Goal: Information Seeking & Learning: Learn about a topic

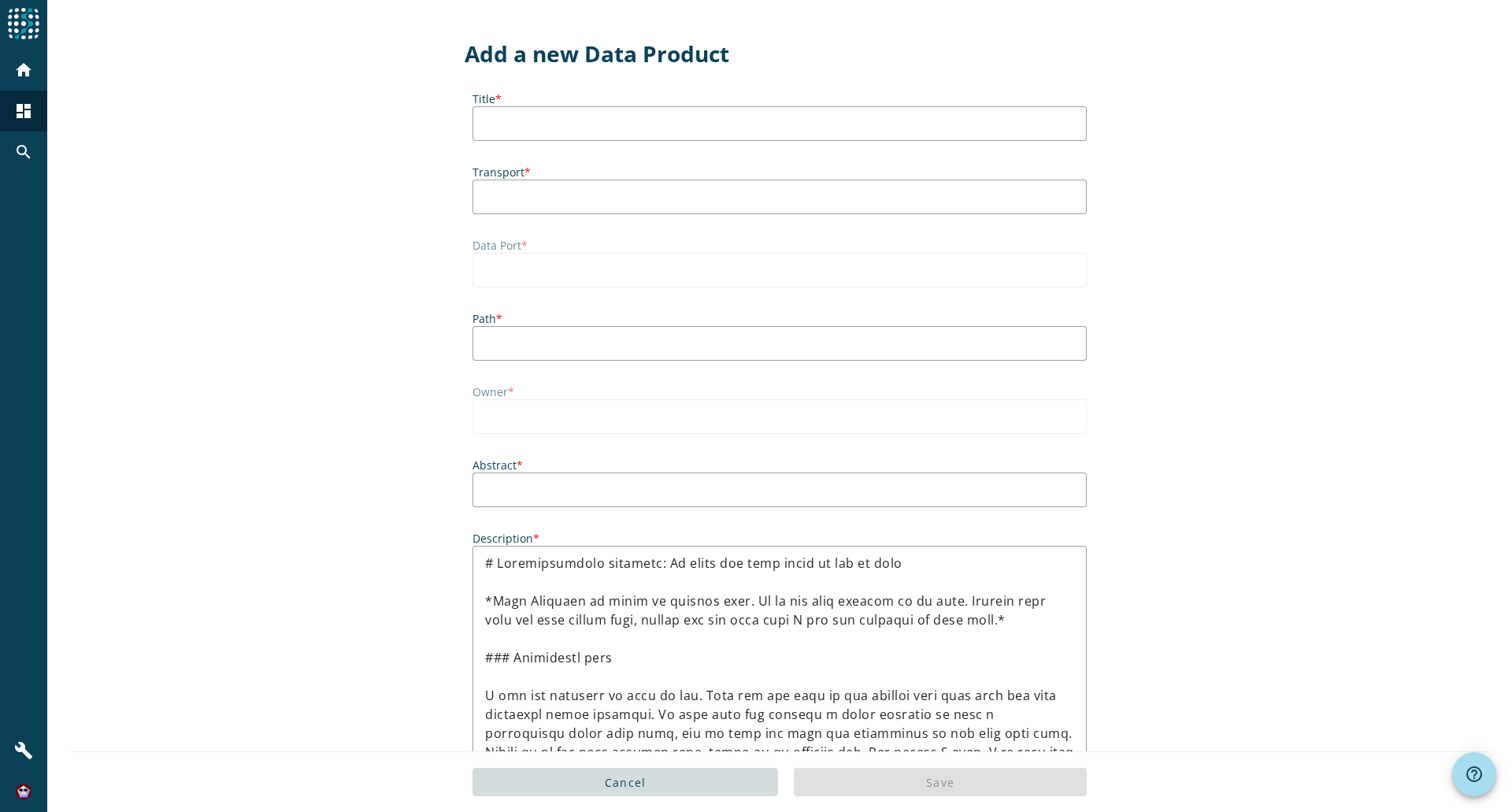
click at [1188, 93] on div "Add a new Data Product Title * Transport * Data Port * Path * Owner * Abstract …" at bounding box center [780, 656] width 1465 height 1312
click at [28, 108] on mat-icon "dashboard" at bounding box center [23, 110] width 19 height 19
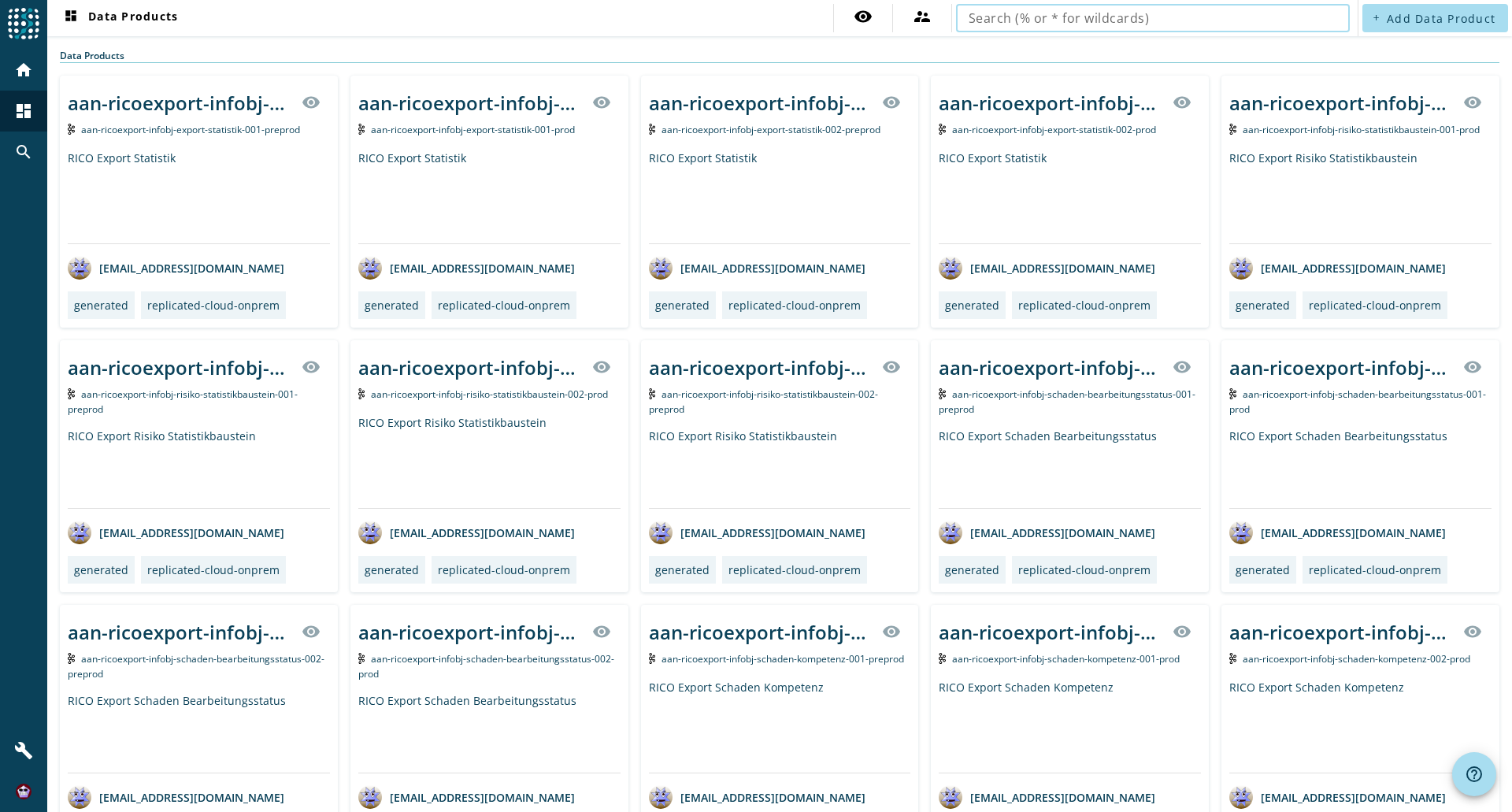
click at [1229, 16] on input "text" at bounding box center [1152, 18] width 369 height 19
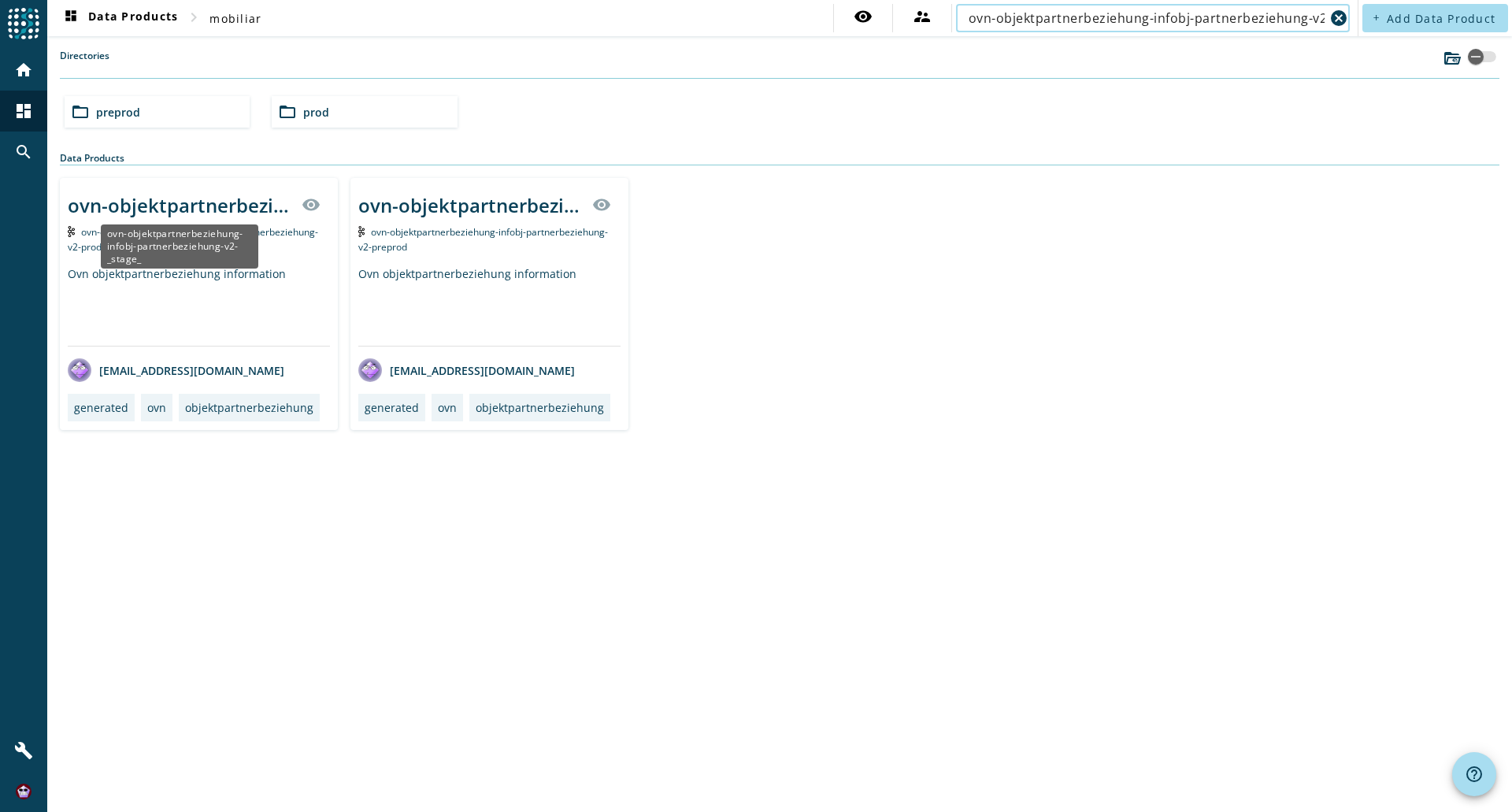
type input "ovn-objektpartnerbeziehung-infobj-partnerbeziehung-v2"
click at [226, 204] on div "ovn-objektpartnerbeziehung-infobj-partnerbeziehung-v2-_stage_" at bounding box center [180, 205] width 225 height 26
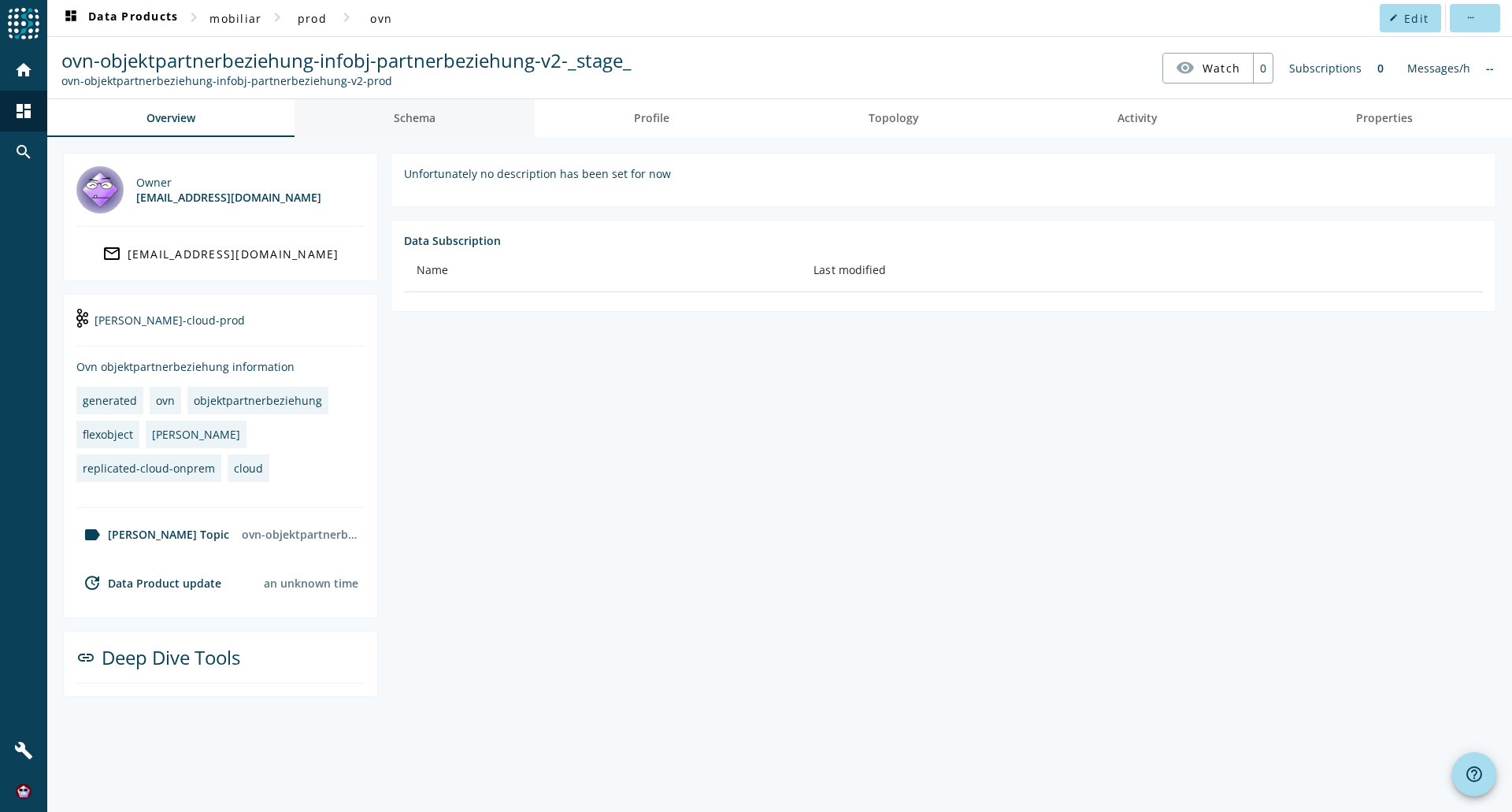
click at [431, 123] on span "Schema" at bounding box center [414, 118] width 42 height 11
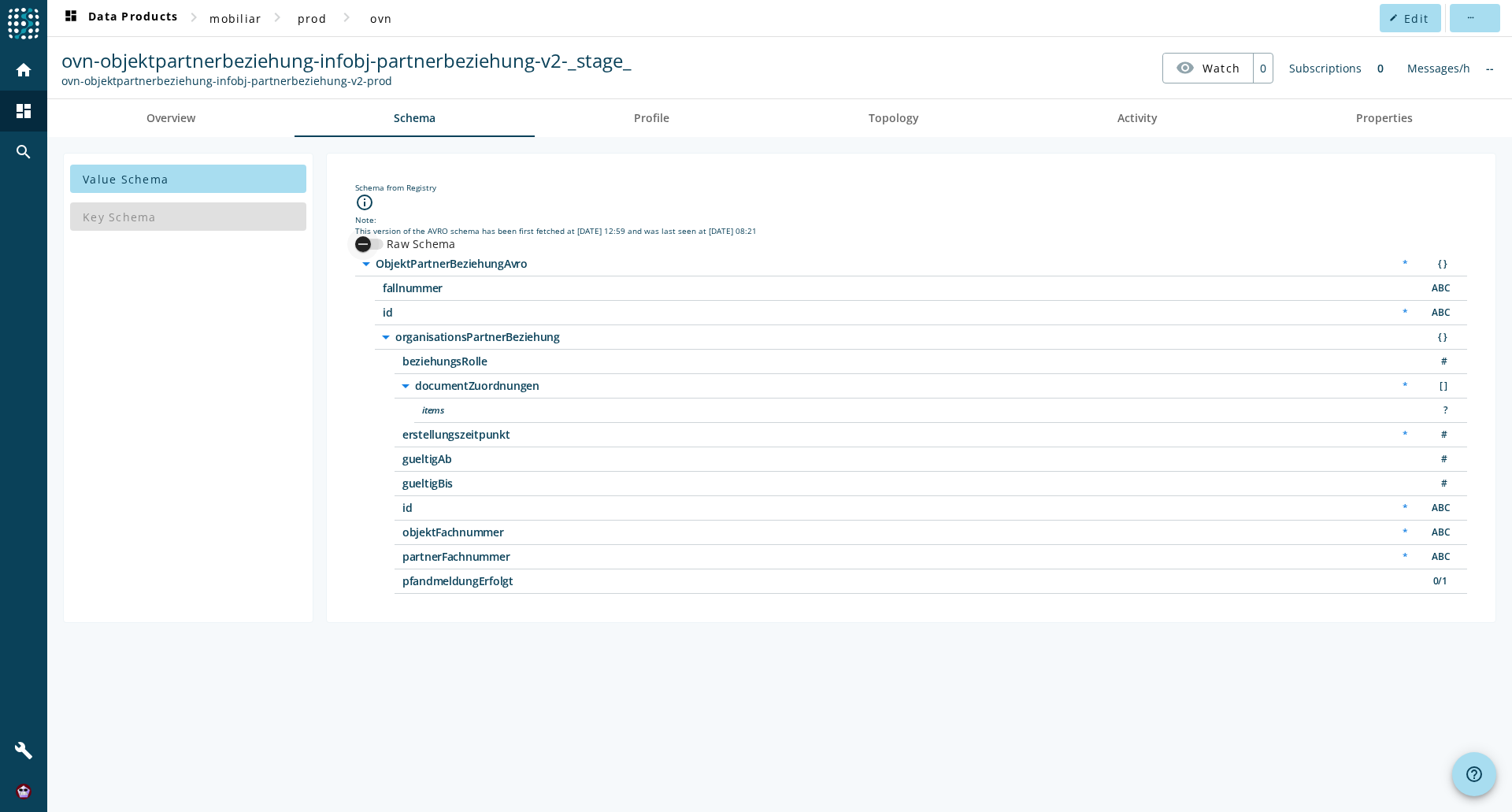
click at [370, 241] on div "button" at bounding box center [363, 244] width 16 height 16
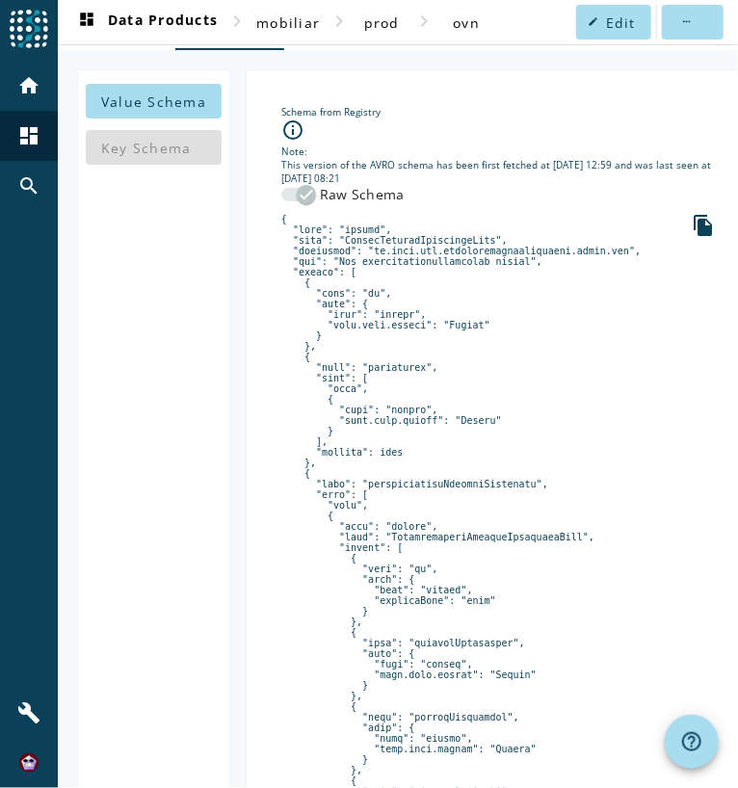
scroll to position [154, 0]
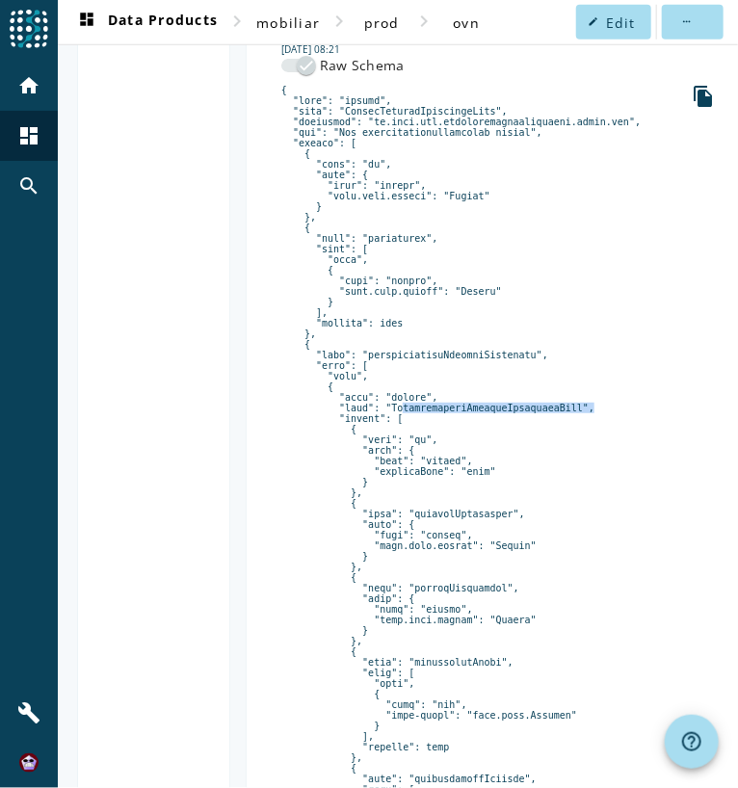
scroll to position [308, 0]
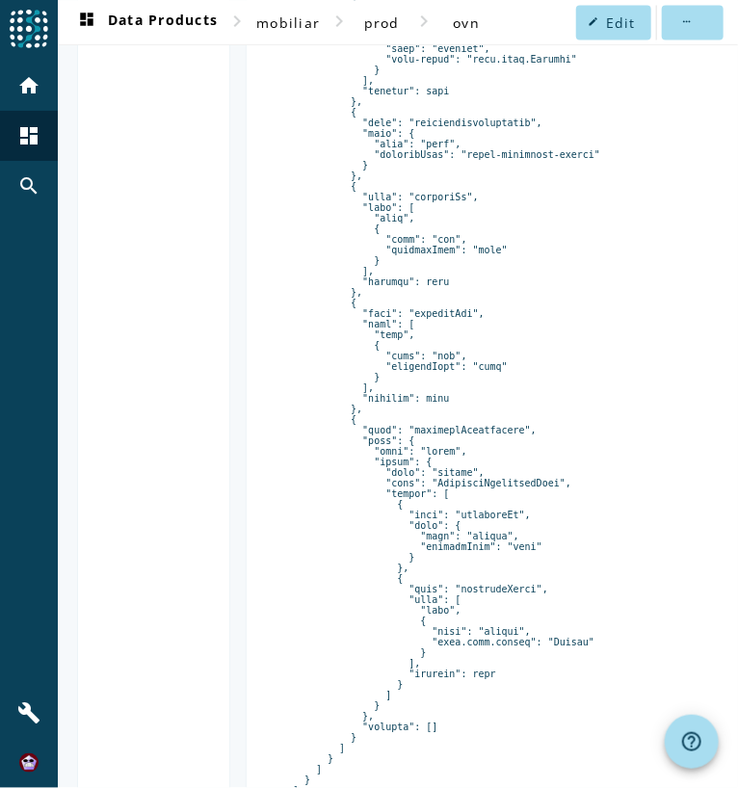
scroll to position [1079, 0]
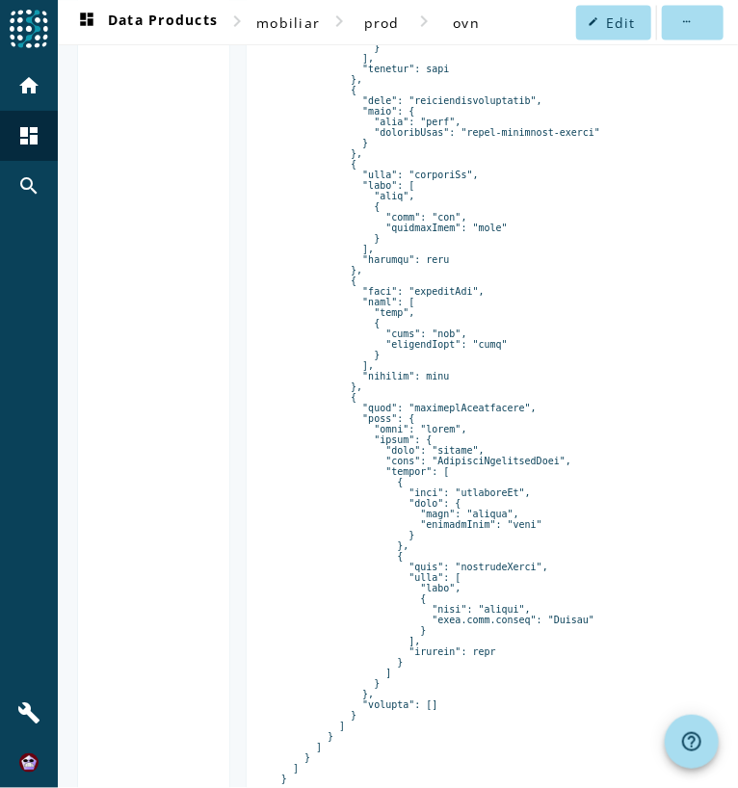
click at [441, 428] on pre at bounding box center [498, 37] width 434 height 1495
click at [440, 482] on pre at bounding box center [498, 37] width 434 height 1495
click at [486, 480] on pre at bounding box center [498, 37] width 434 height 1495
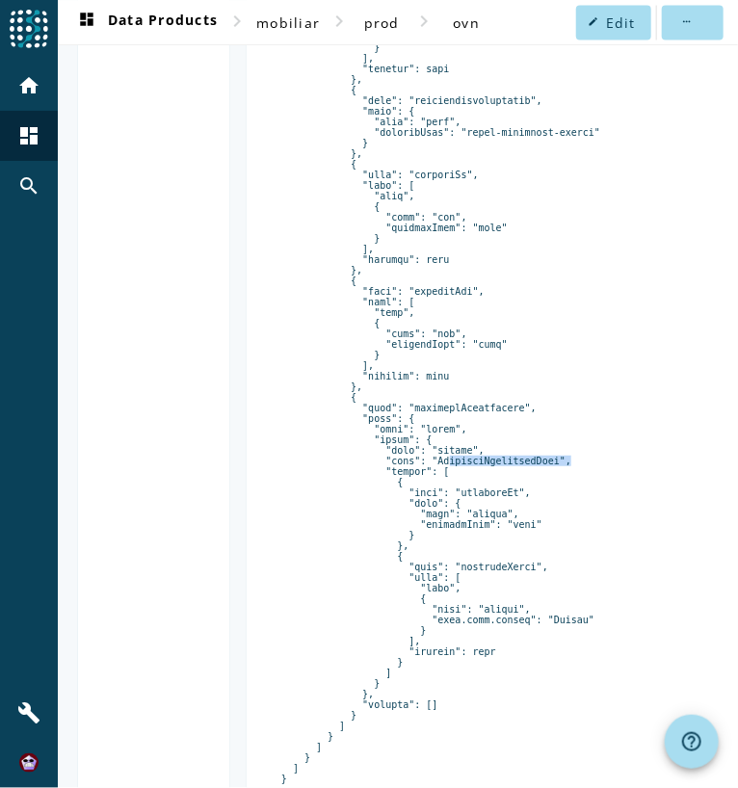
click at [486, 480] on pre at bounding box center [498, 37] width 434 height 1495
click at [520, 479] on pre at bounding box center [498, 37] width 434 height 1495
drag, startPoint x: 424, startPoint y: 727, endPoint x: 352, endPoint y: 729, distance: 72.3
click at [351, 730] on pre at bounding box center [498, 37] width 434 height 1495
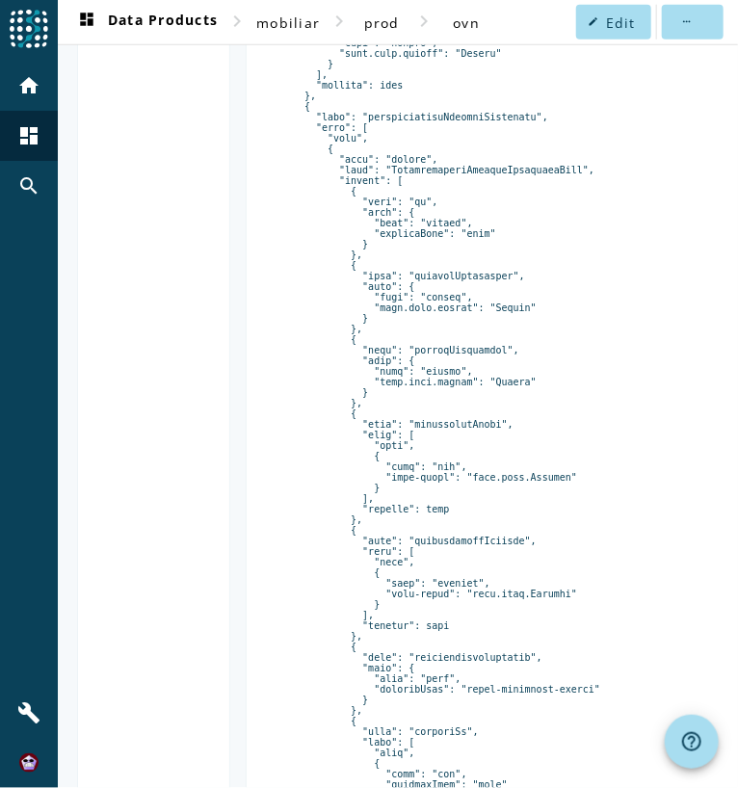
scroll to position [308, 0]
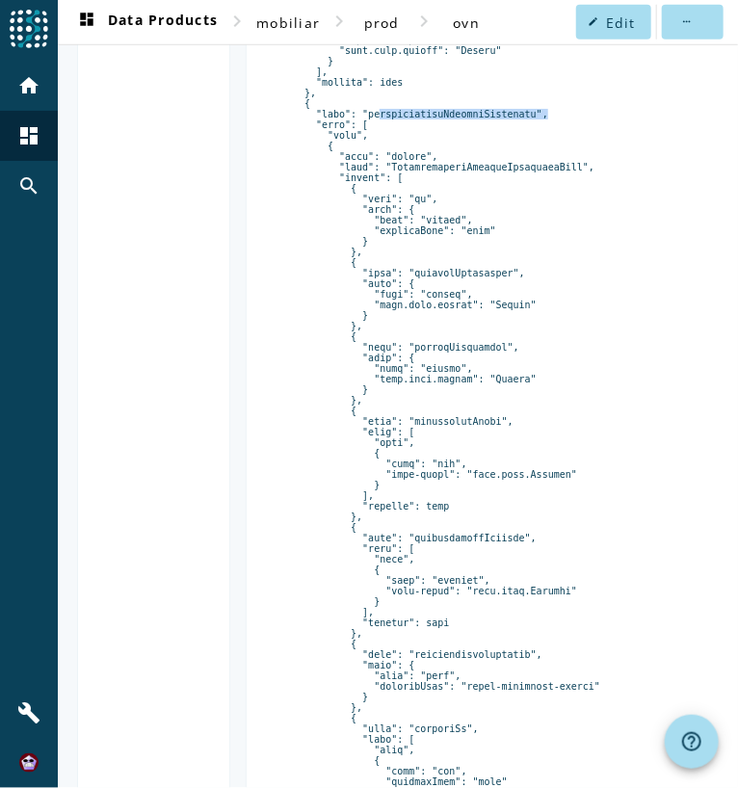
scroll to position [540, 0]
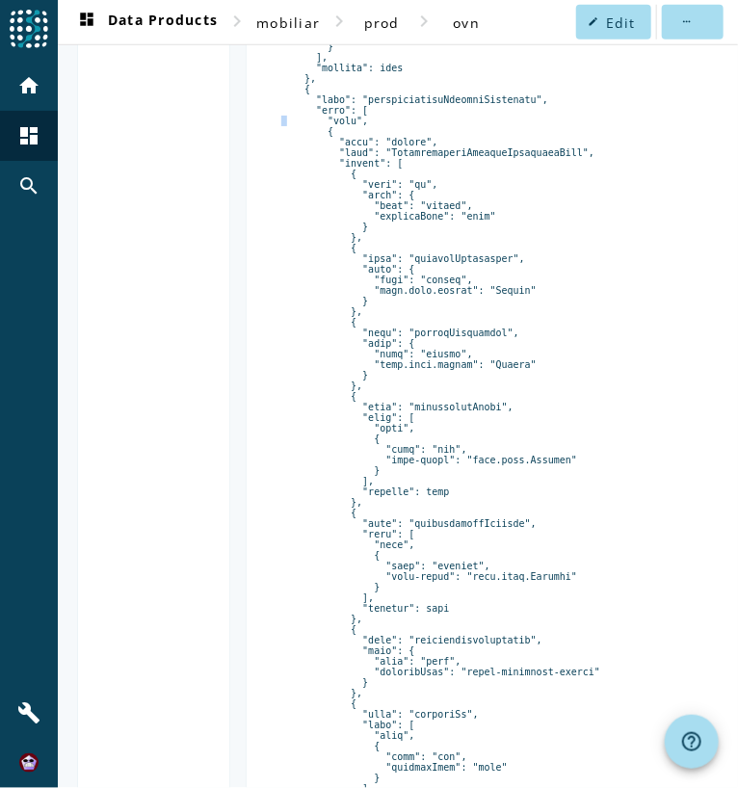
click at [357, 115] on pre at bounding box center [498, 576] width 434 height 1495
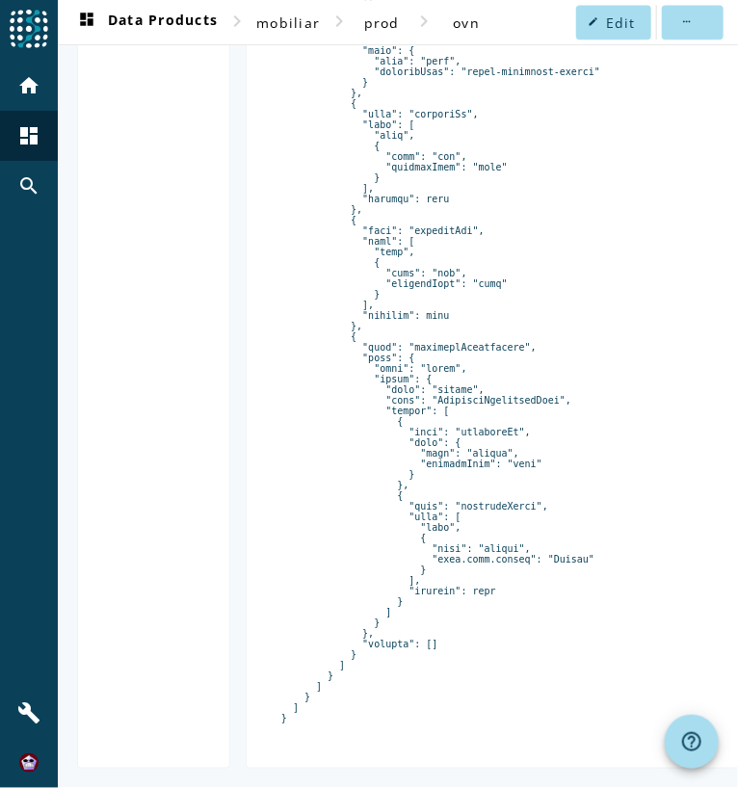
scroll to position [1176, 0]
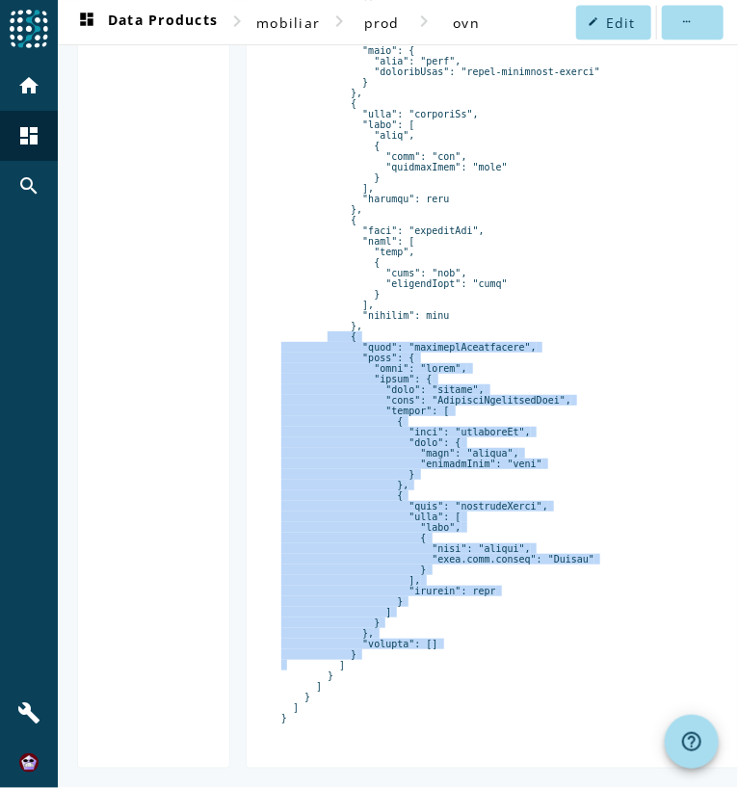
drag, startPoint x: 351, startPoint y: 643, endPoint x: 309, endPoint y: 319, distance: 326.4
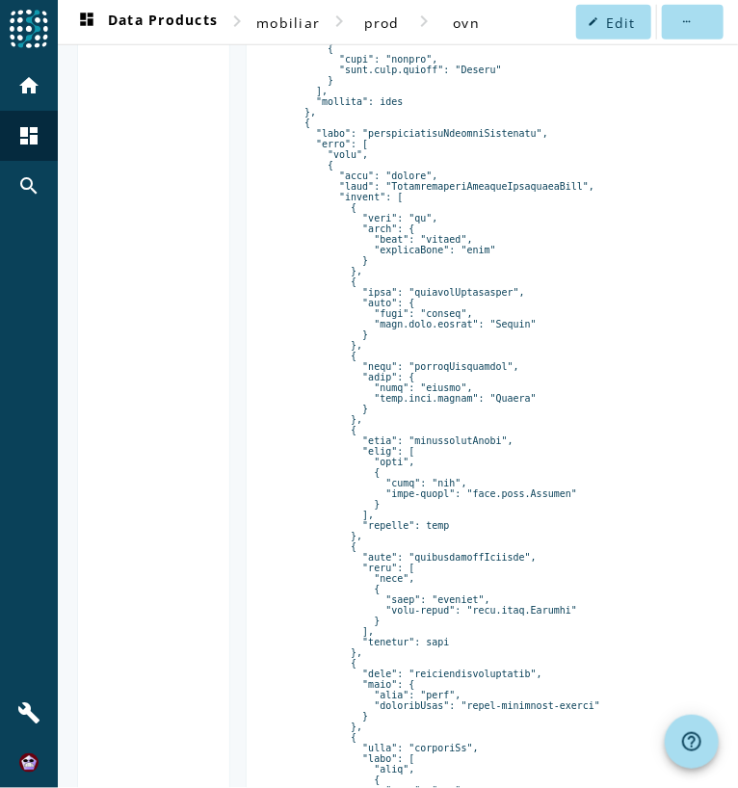
scroll to position [482, 0]
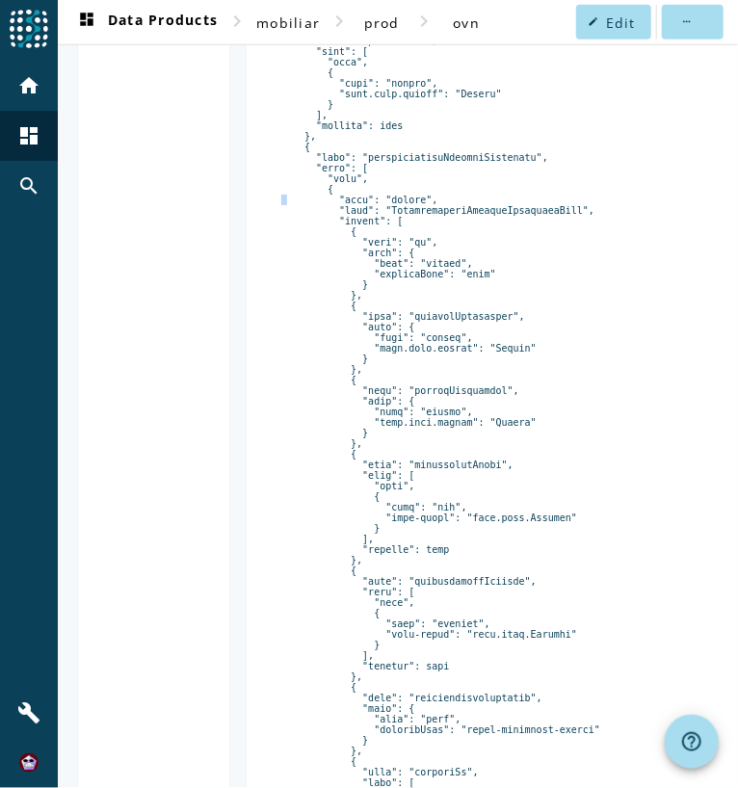
click at [328, 194] on pre at bounding box center [498, 634] width 434 height 1495
click at [327, 192] on pre at bounding box center [498, 634] width 434 height 1495
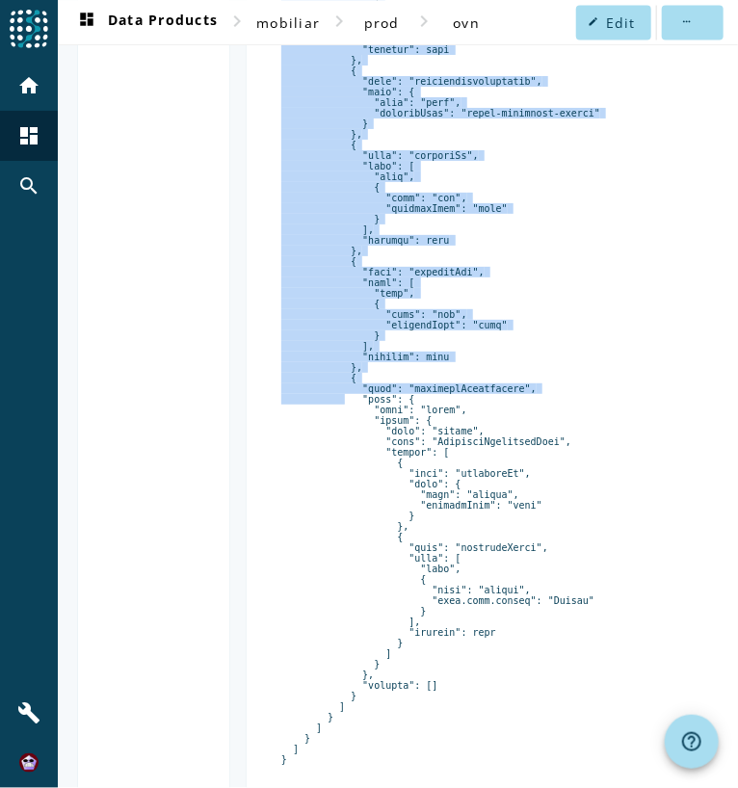
scroll to position [1176, 0]
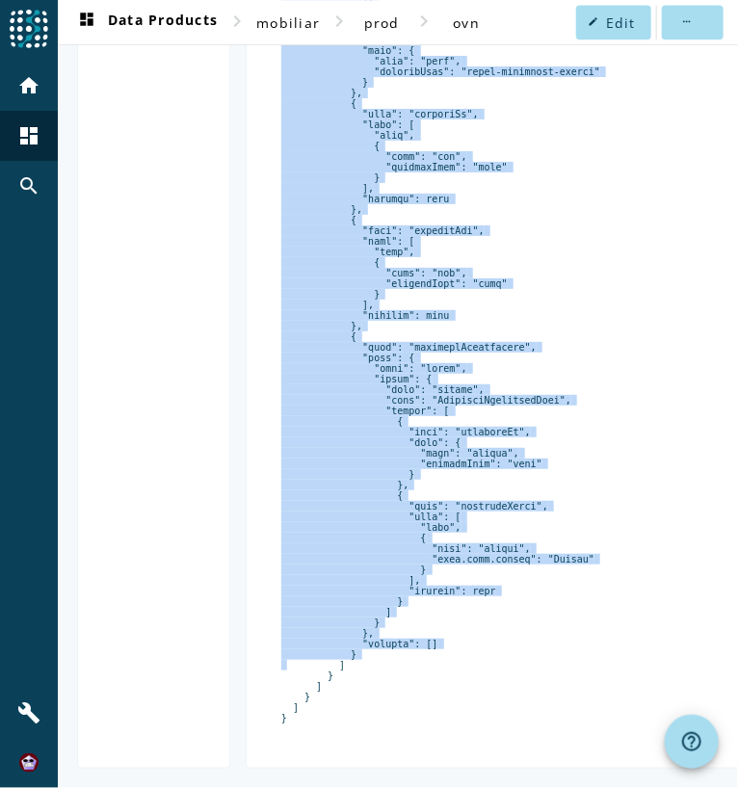
drag, startPoint x: 320, startPoint y: 193, endPoint x: 351, endPoint y: 639, distance: 447.2
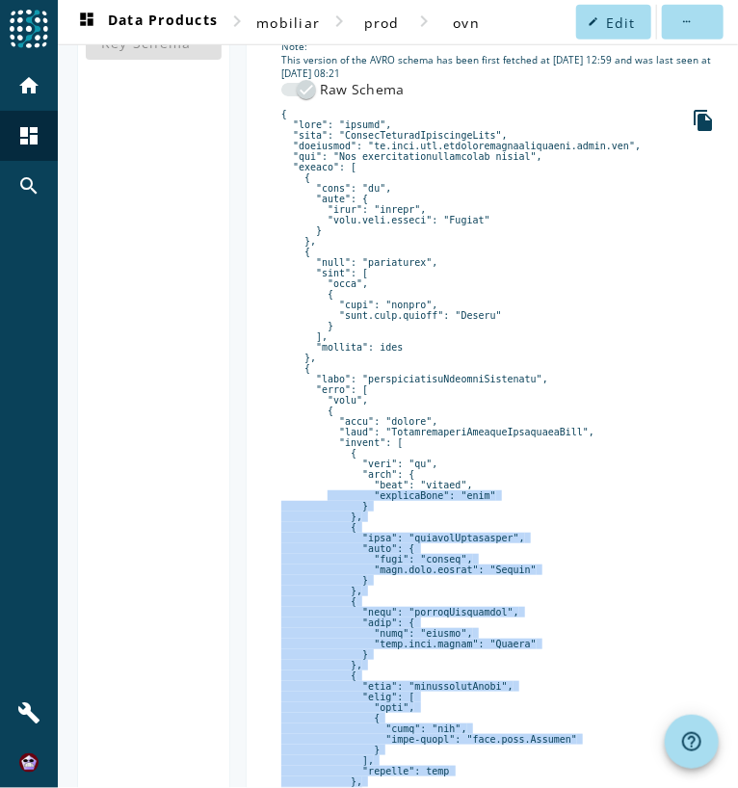
scroll to position [251, 0]
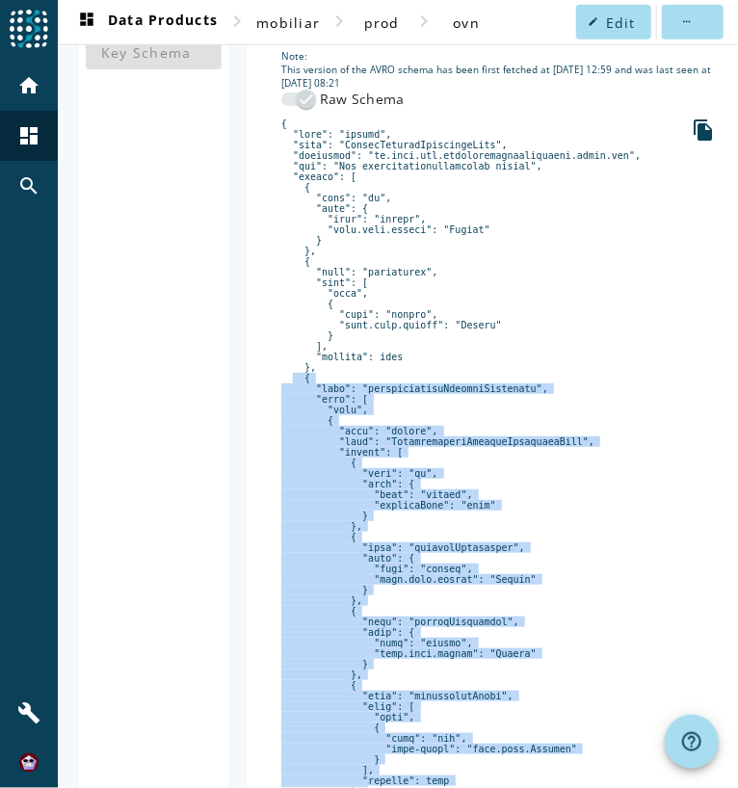
drag, startPoint x: 331, startPoint y: 663, endPoint x: 254, endPoint y: 382, distance: 291.5
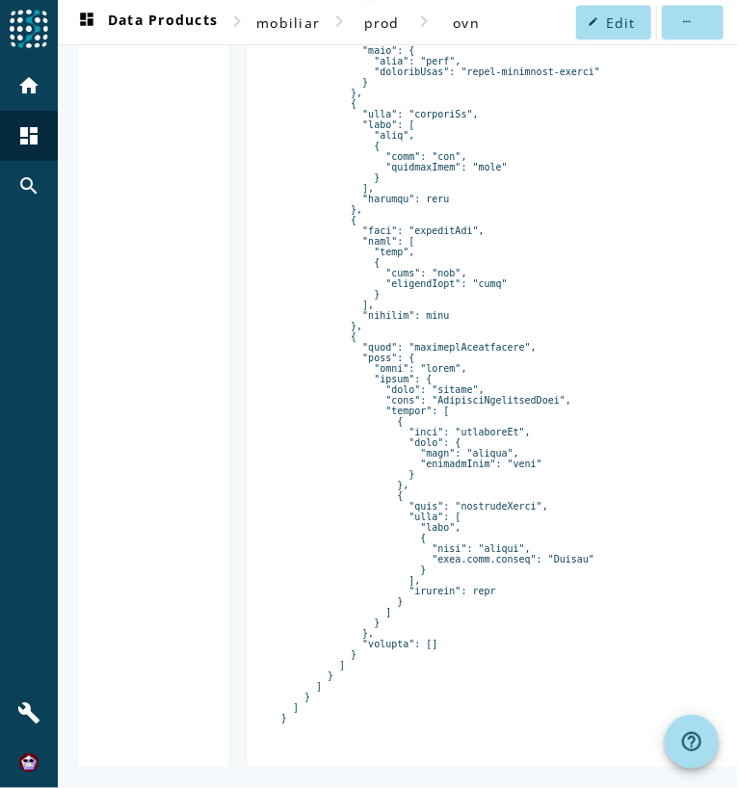
scroll to position [1176, 0]
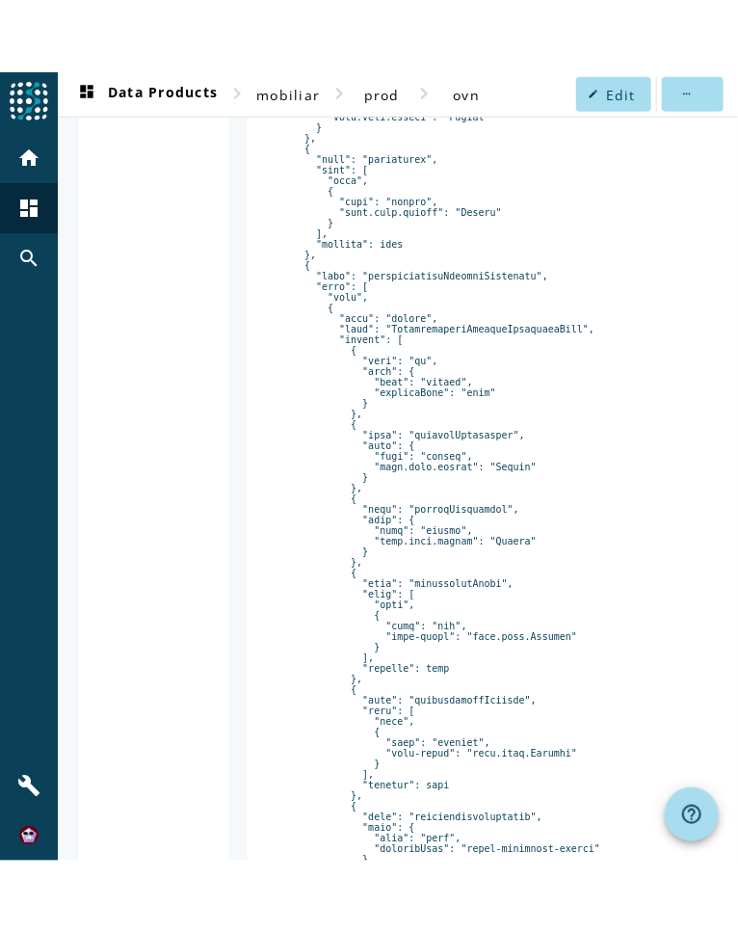
scroll to position [405, 0]
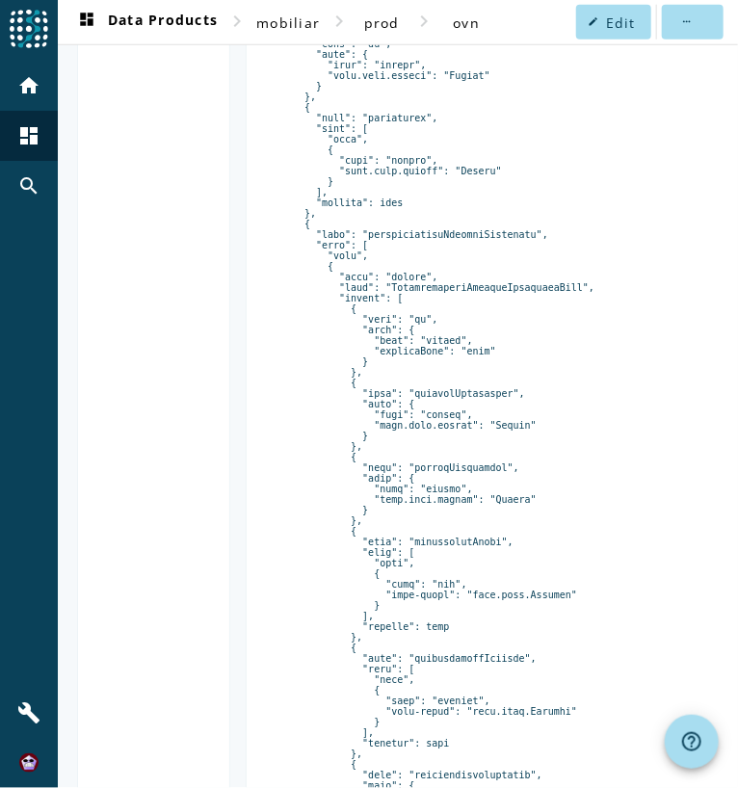
click at [269, 135] on div "Schema from Registry info_outline Note: This version of the AVRO schema has bee…" at bounding box center [498, 662] width 472 height 1652
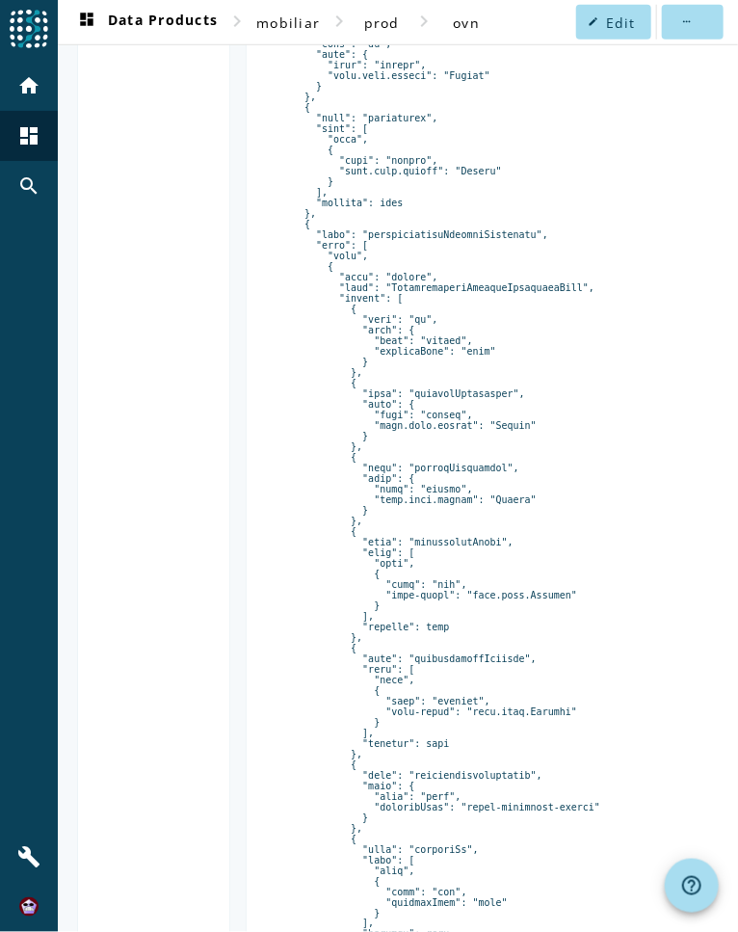
click at [407, 236] on pre at bounding box center [498, 711] width 434 height 1495
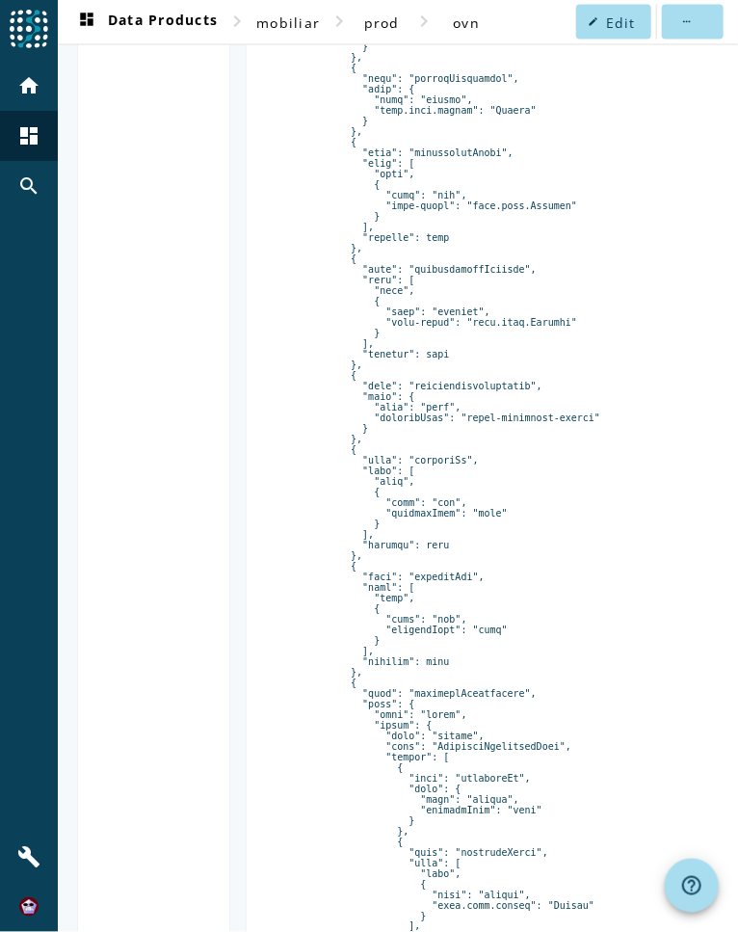
scroll to position [848, 0]
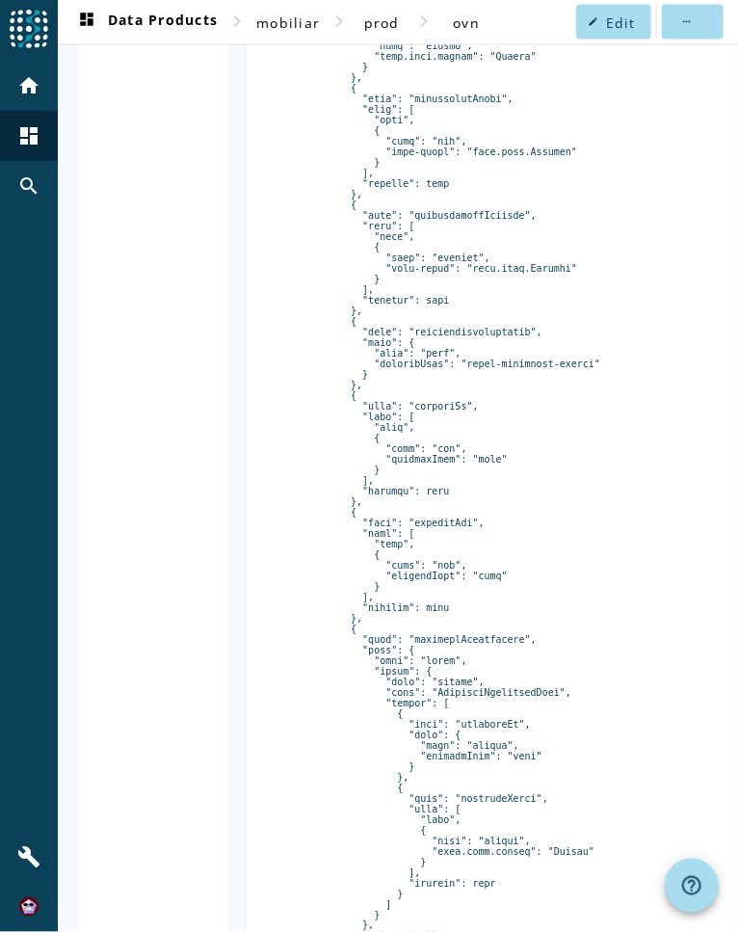
click at [443, 661] on pre at bounding box center [498, 268] width 434 height 1495
click at [443, 660] on pre at bounding box center [498, 268] width 434 height 1495
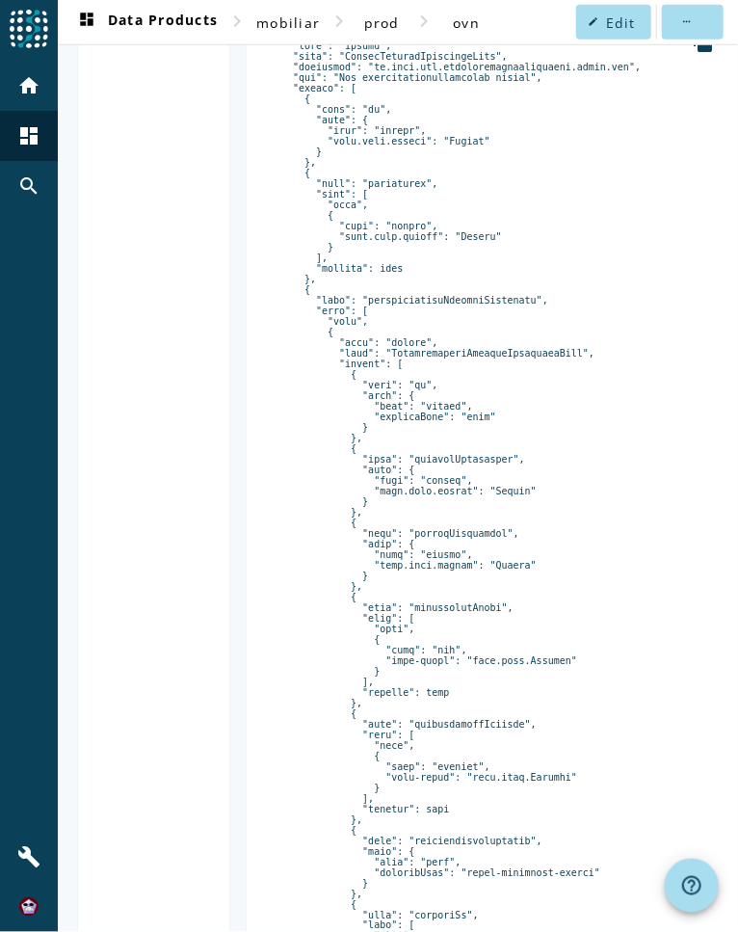
scroll to position [308, 0]
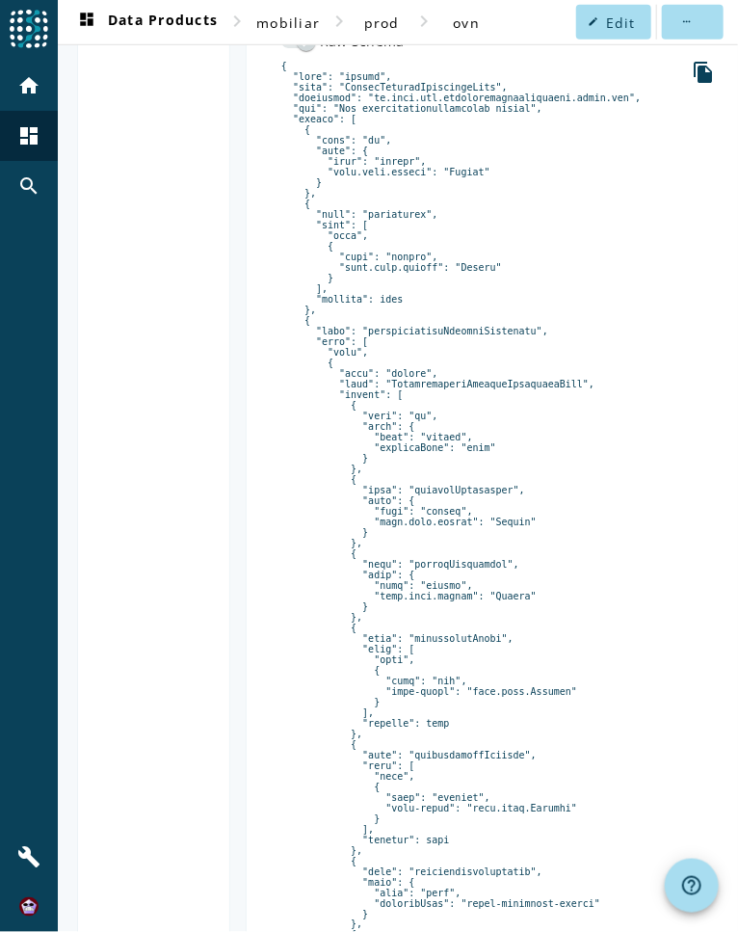
click at [416, 331] on pre at bounding box center [498, 808] width 434 height 1495
click at [188, 828] on div "Value Schema Key Schema" at bounding box center [153, 758] width 153 height 1684
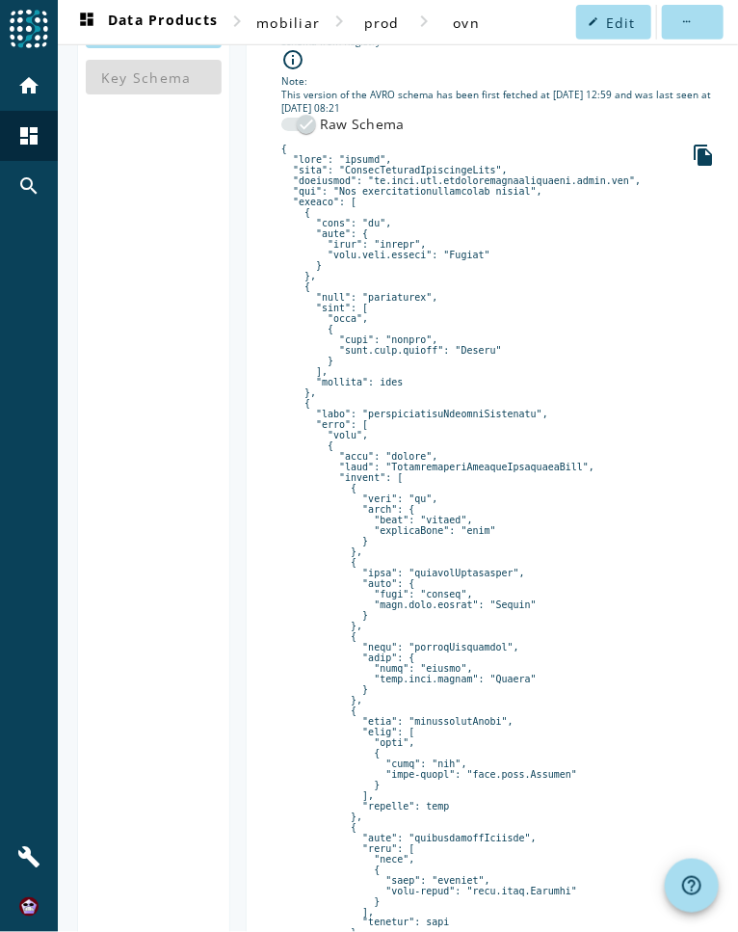
scroll to position [231, 0]
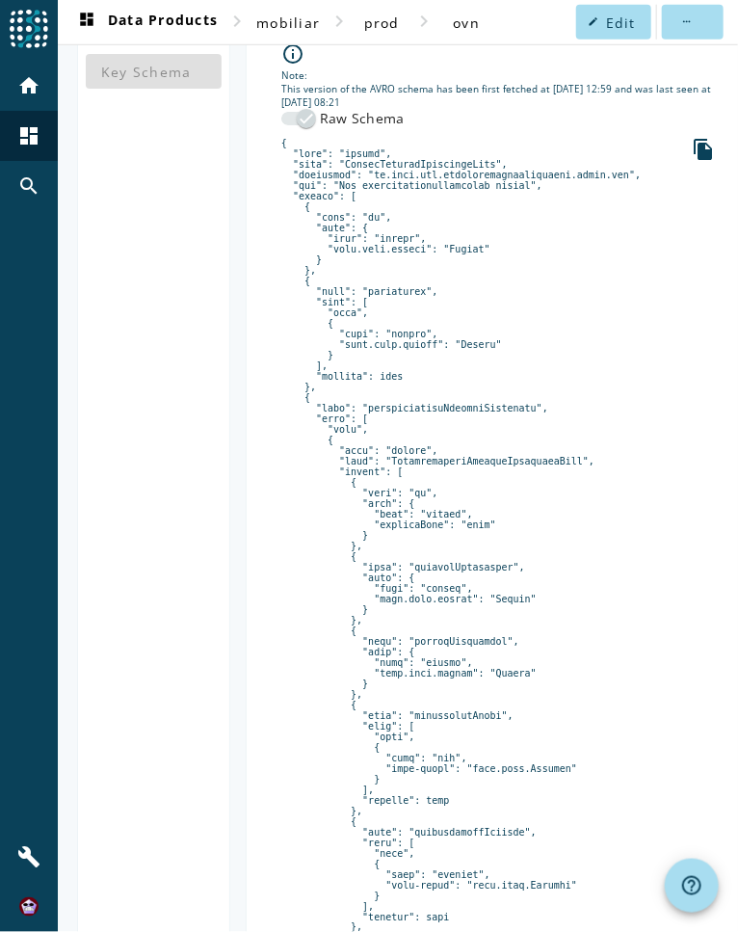
click at [351, 163] on pre at bounding box center [498, 885] width 434 height 1495
drag, startPoint x: 375, startPoint y: 165, endPoint x: 365, endPoint y: 166, distance: 9.7
click at [374, 166] on pre at bounding box center [498, 885] width 434 height 1495
click at [395, 409] on pre at bounding box center [498, 885] width 434 height 1495
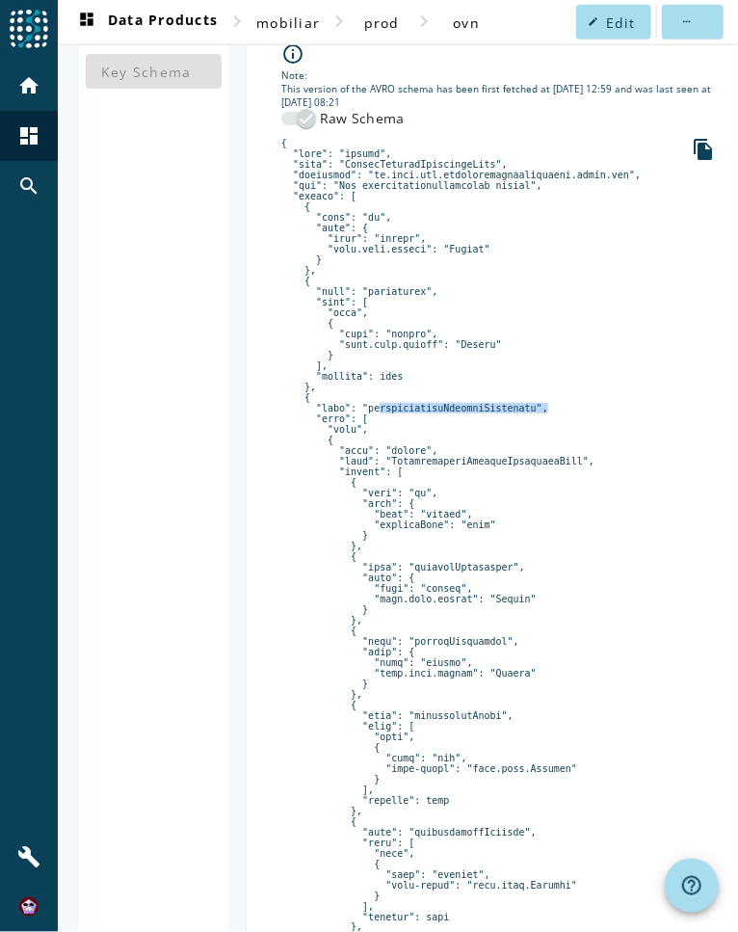
click at [395, 409] on pre at bounding box center [498, 885] width 434 height 1495
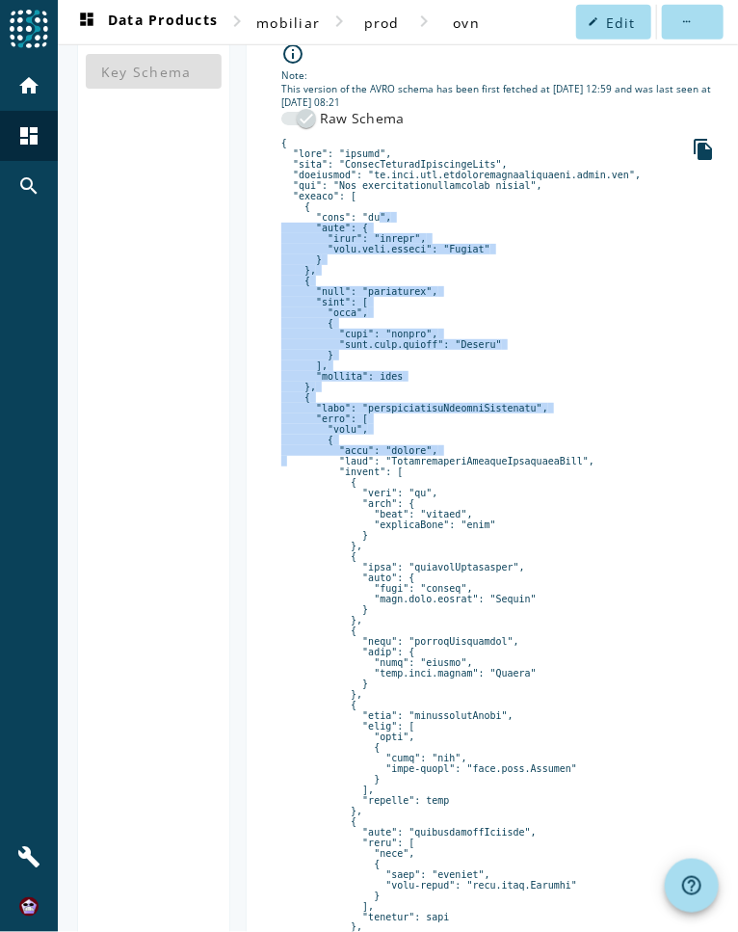
drag, startPoint x: 358, startPoint y: 217, endPoint x: 432, endPoint y: 457, distance: 250.9
click at [432, 457] on pre at bounding box center [498, 885] width 434 height 1495
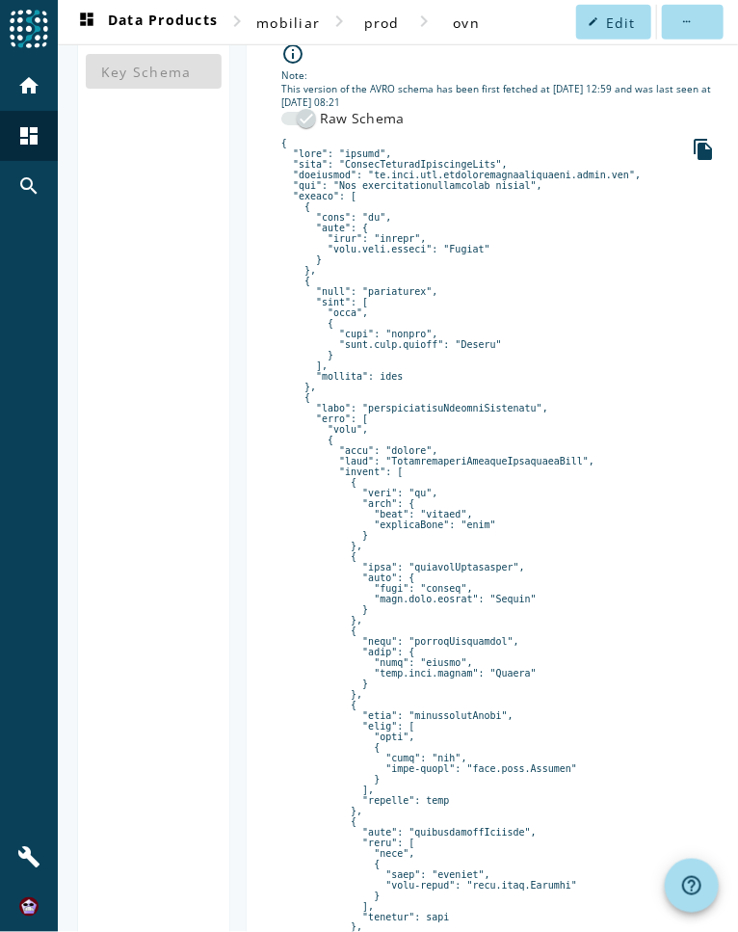
click at [369, 159] on pre at bounding box center [498, 885] width 434 height 1495
click at [393, 409] on pre at bounding box center [498, 885] width 434 height 1495
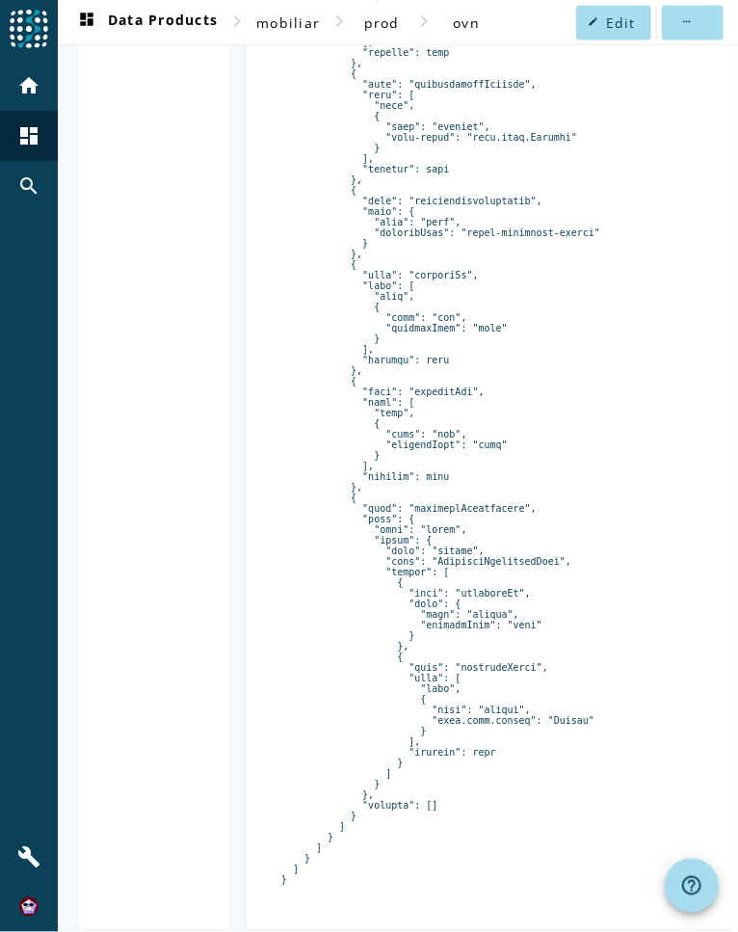
scroll to position [1033, 0]
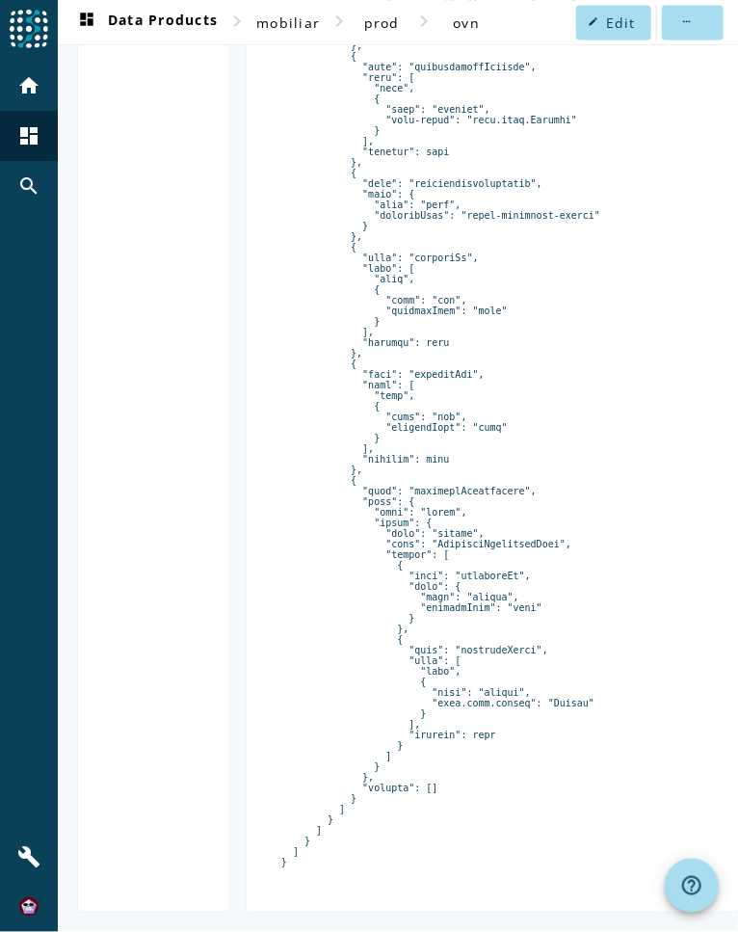
click at [422, 469] on pre at bounding box center [498, 120] width 434 height 1495
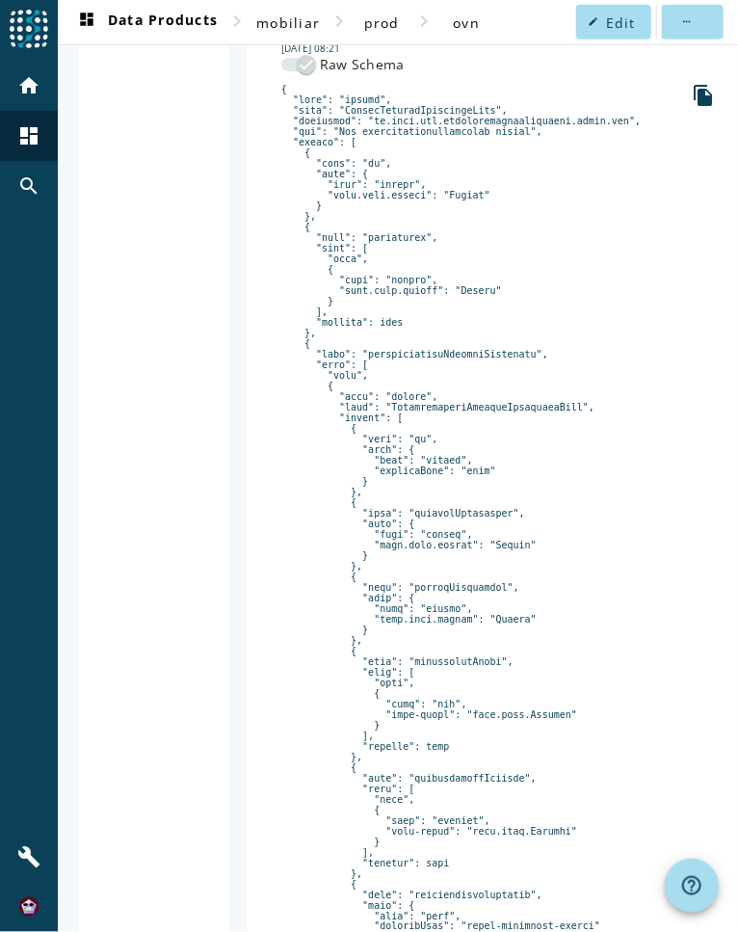
scroll to position [262, 0]
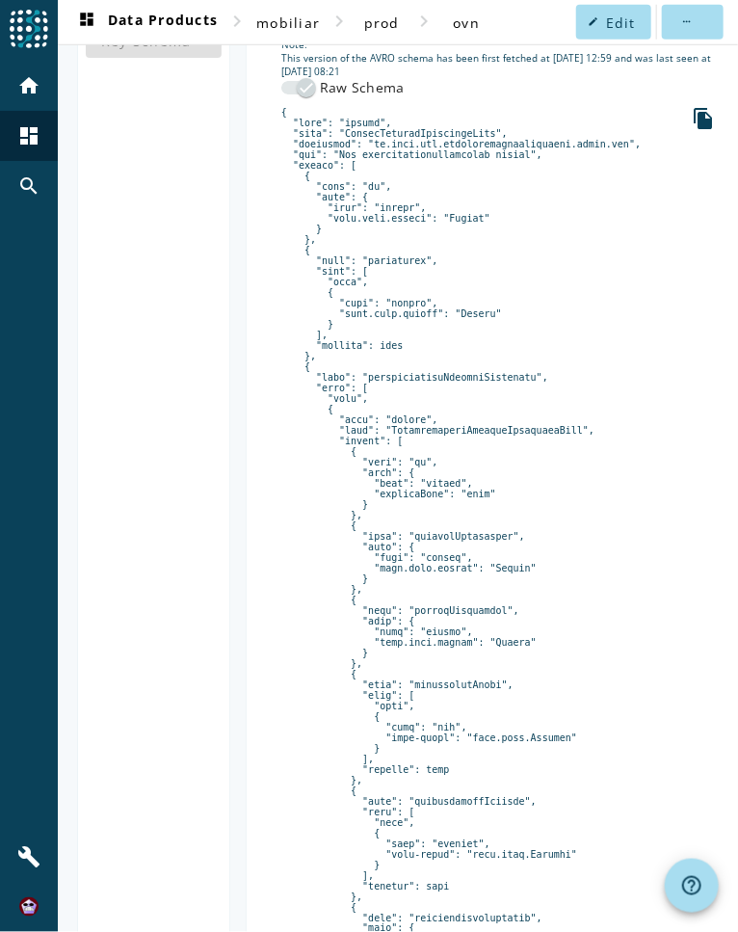
click at [422, 382] on pre at bounding box center [498, 854] width 434 height 1495
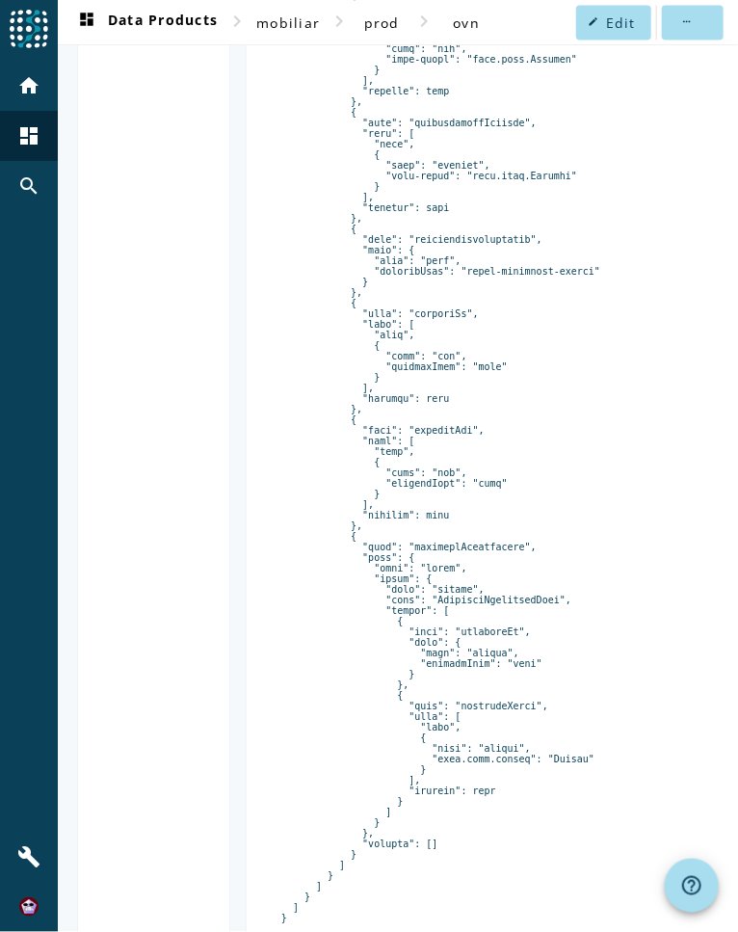
scroll to position [1033, 0]
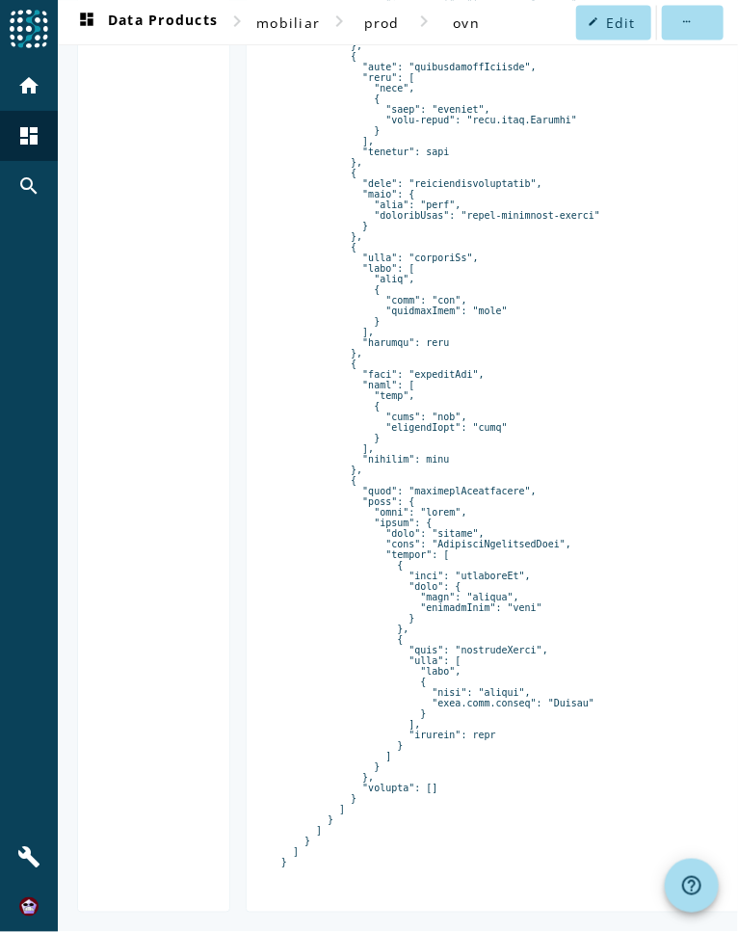
click at [424, 470] on pre at bounding box center [498, 120] width 434 height 1495
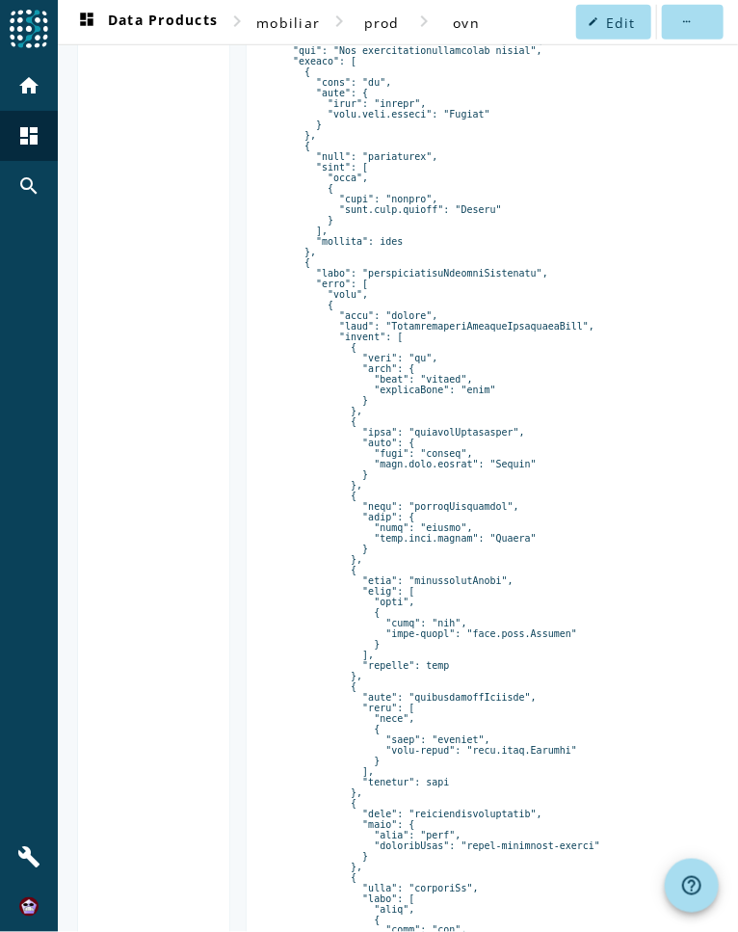
scroll to position [339, 0]
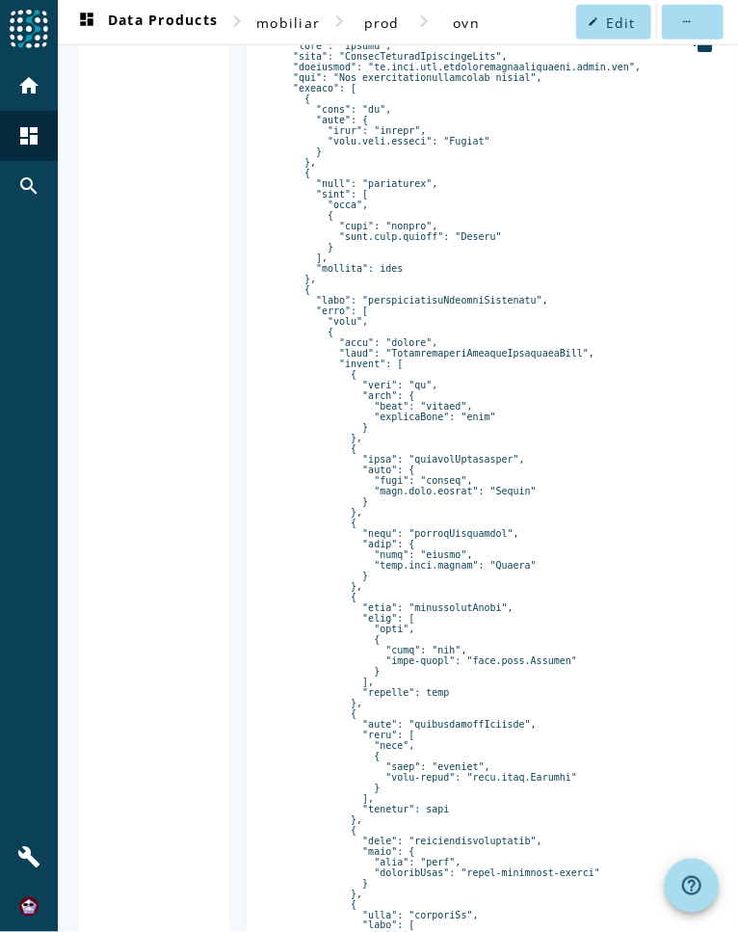
click at [459, 358] on pre at bounding box center [498, 777] width 434 height 1495
click at [474, 303] on pre at bounding box center [498, 777] width 434 height 1495
click at [520, 302] on pre at bounding box center [498, 777] width 434 height 1495
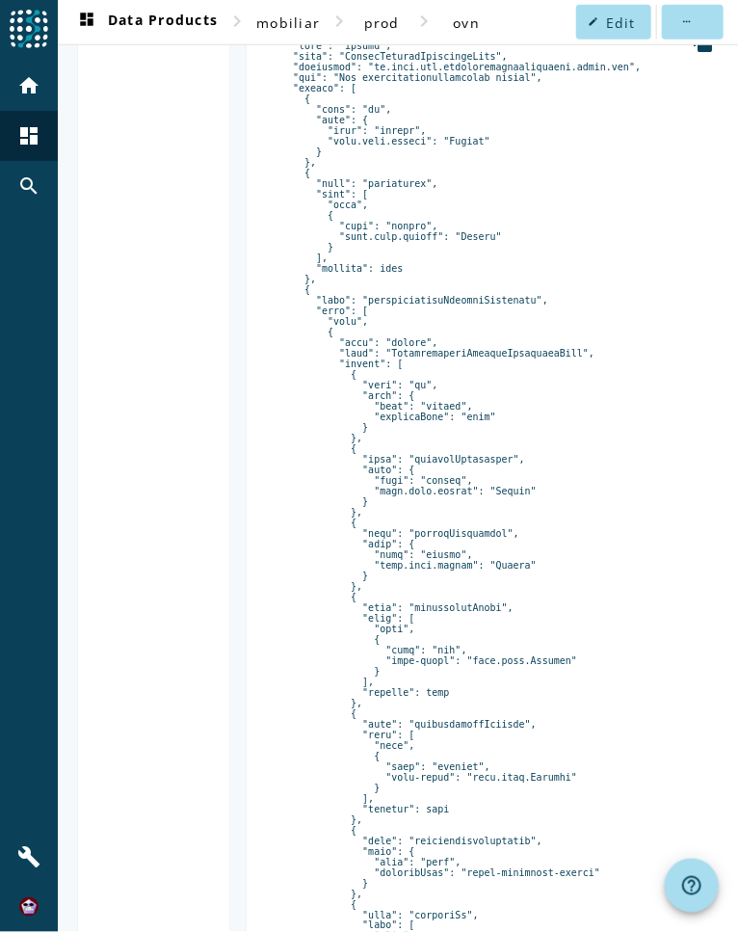
click at [490, 305] on pre at bounding box center [498, 777] width 434 height 1495
click at [534, 304] on pre at bounding box center [498, 777] width 434 height 1495
click at [389, 304] on pre at bounding box center [498, 777] width 434 height 1495
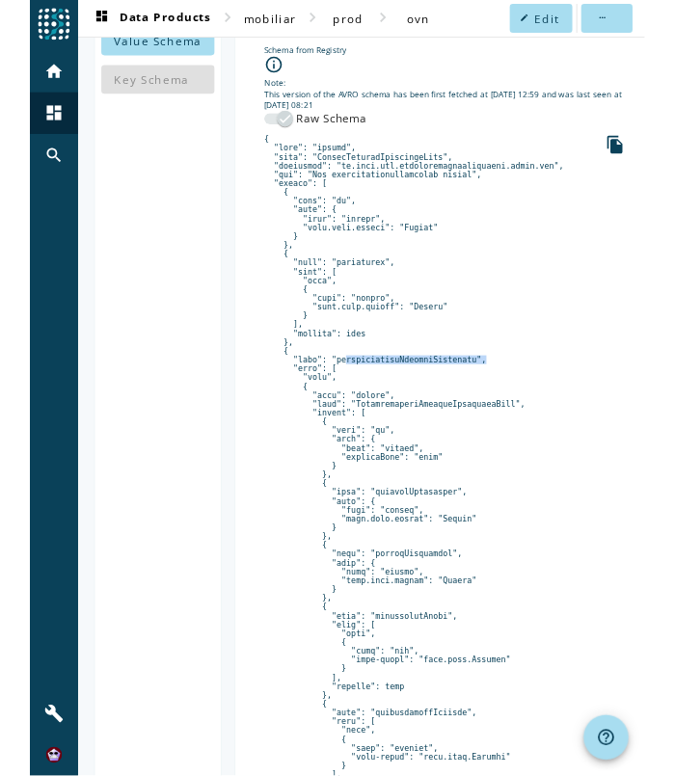
scroll to position [185, 0]
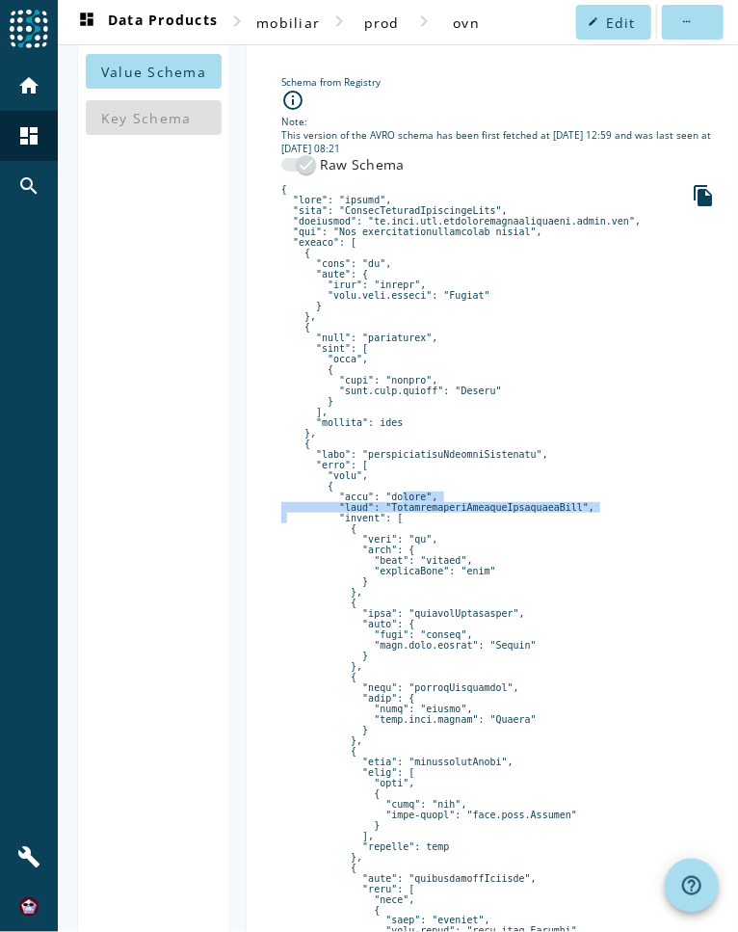
drag, startPoint x: 378, startPoint y: 497, endPoint x: 574, endPoint y: 512, distance: 197.1
click at [574, 512] on pre at bounding box center [498, 931] width 434 height 1495
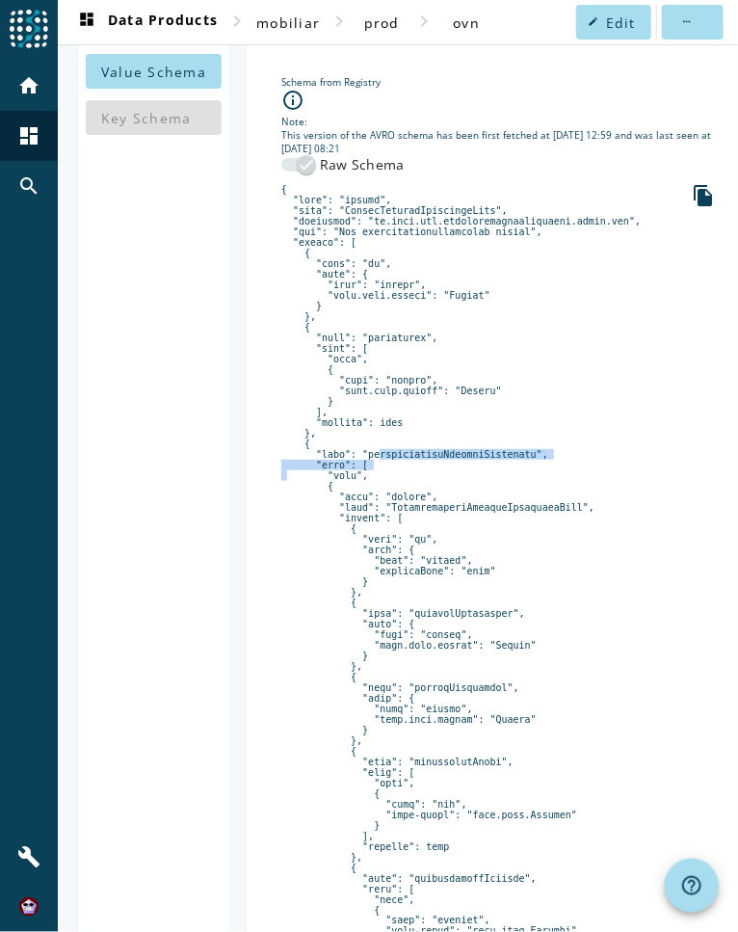
drag, startPoint x: 358, startPoint y: 456, endPoint x: 517, endPoint y: 465, distance: 159.3
click at [517, 465] on pre at bounding box center [498, 931] width 434 height 1495
drag, startPoint x: 375, startPoint y: 508, endPoint x: 570, endPoint y: 516, distance: 195.8
click at [570, 516] on pre at bounding box center [498, 931] width 434 height 1495
click at [583, 510] on pre at bounding box center [498, 931] width 434 height 1495
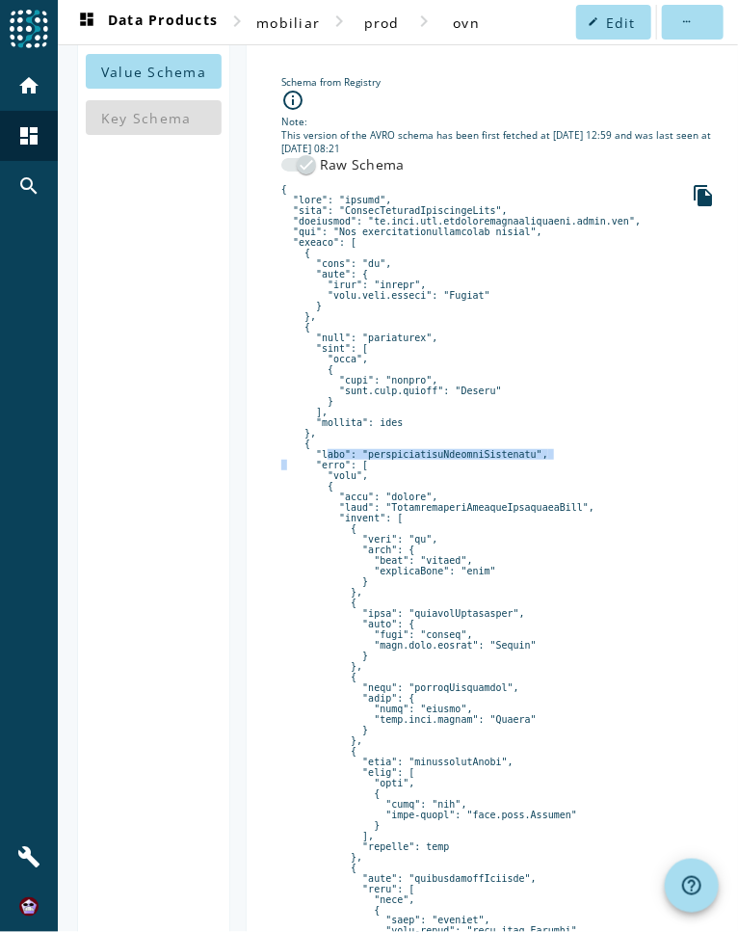
drag, startPoint x: 312, startPoint y: 455, endPoint x: 527, endPoint y: 456, distance: 214.9
click at [527, 456] on pre at bounding box center [498, 931] width 434 height 1495
click at [542, 456] on pre at bounding box center [498, 931] width 434 height 1495
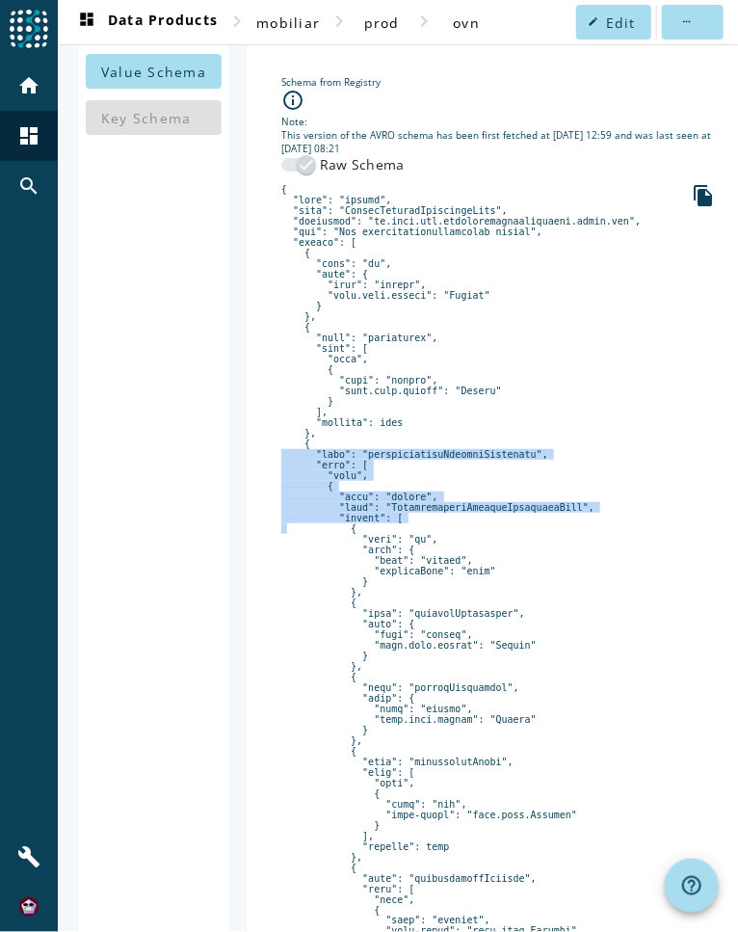
drag, startPoint x: 299, startPoint y: 444, endPoint x: 579, endPoint y: 519, distance: 290.3
click at [579, 519] on pre at bounding box center [498, 931] width 434 height 1495
click at [581, 460] on pre at bounding box center [498, 931] width 434 height 1495
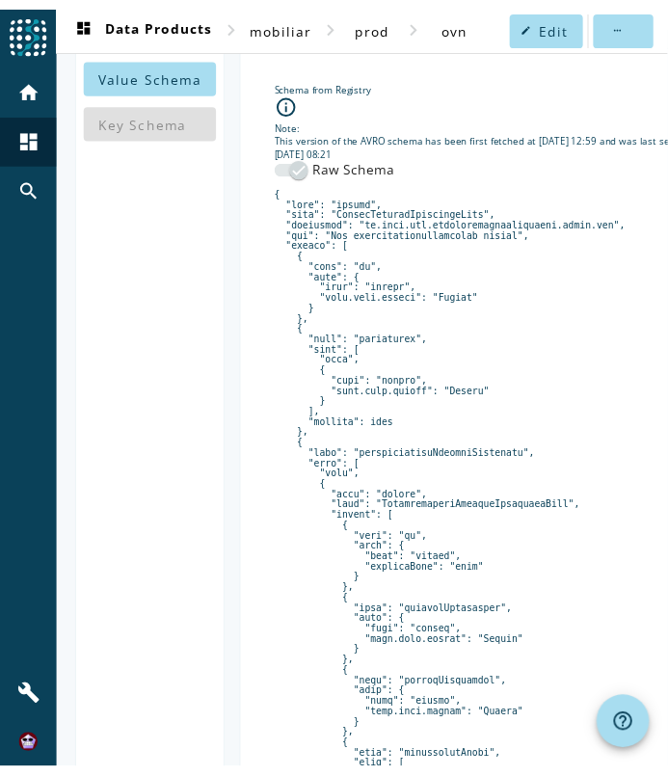
scroll to position [220, 0]
